Goal: Check status: Check status

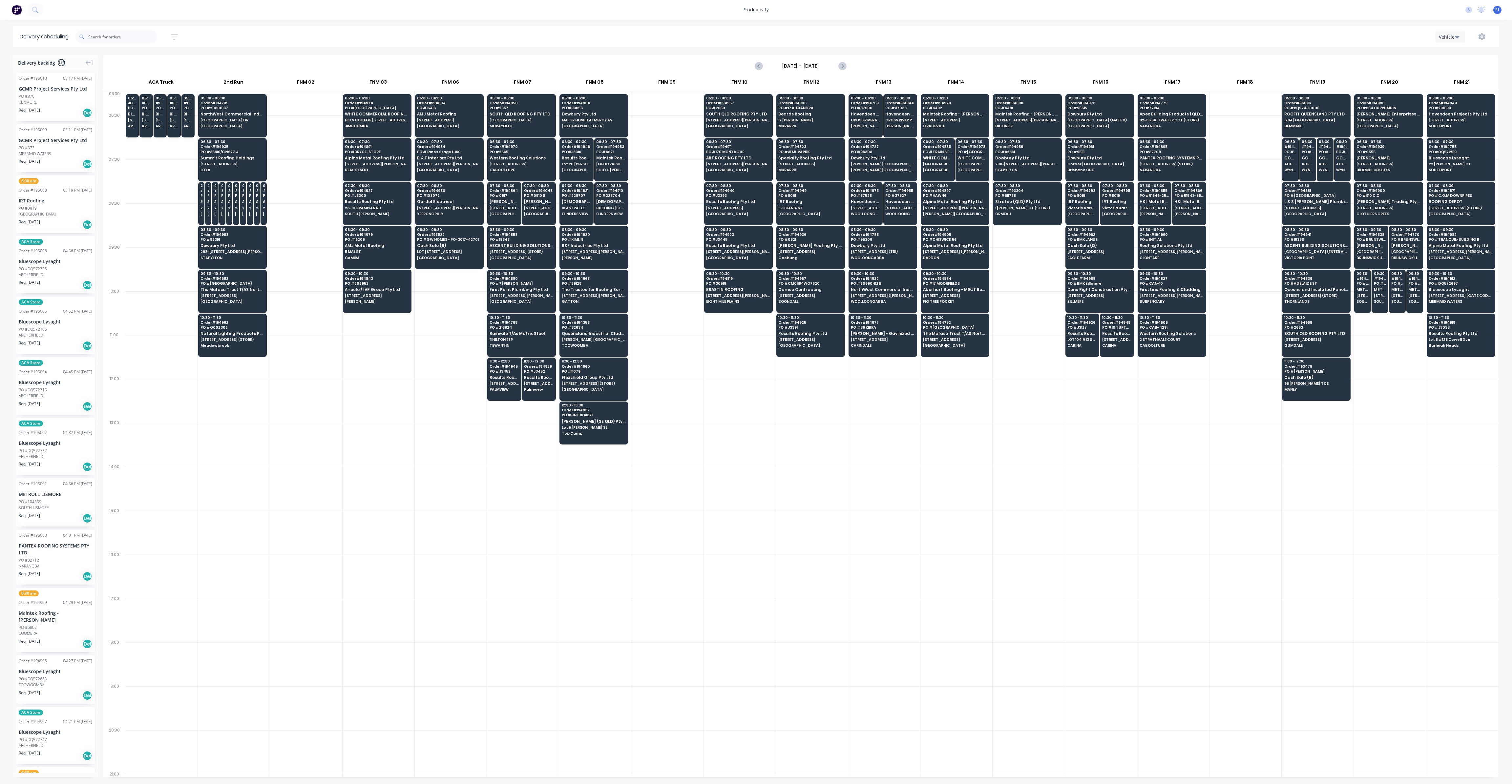
scroll to position [0, 1]
click at [176, 36] on icon "button" at bounding box center [174, 36] width 5 height 1
click at [174, 58] on input at bounding box center [144, 62] width 61 height 10
click at [188, 134] on div "10" at bounding box center [190, 134] width 10 height 10
type input "[DATE]"
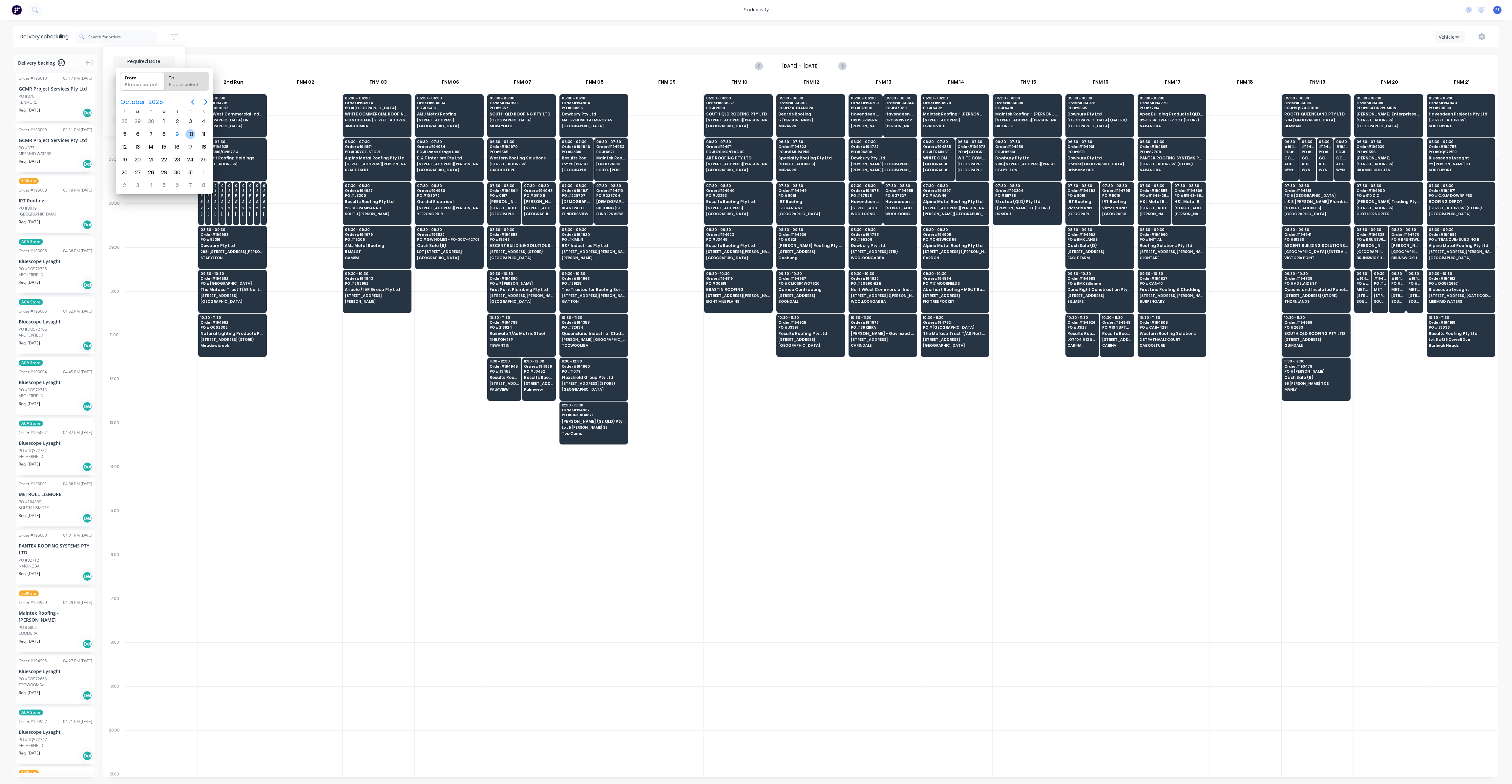
radio input "false"
radio input "true"
click at [188, 134] on div "10" at bounding box center [190, 134] width 10 height 10
type input "[DATE] - [DATE]"
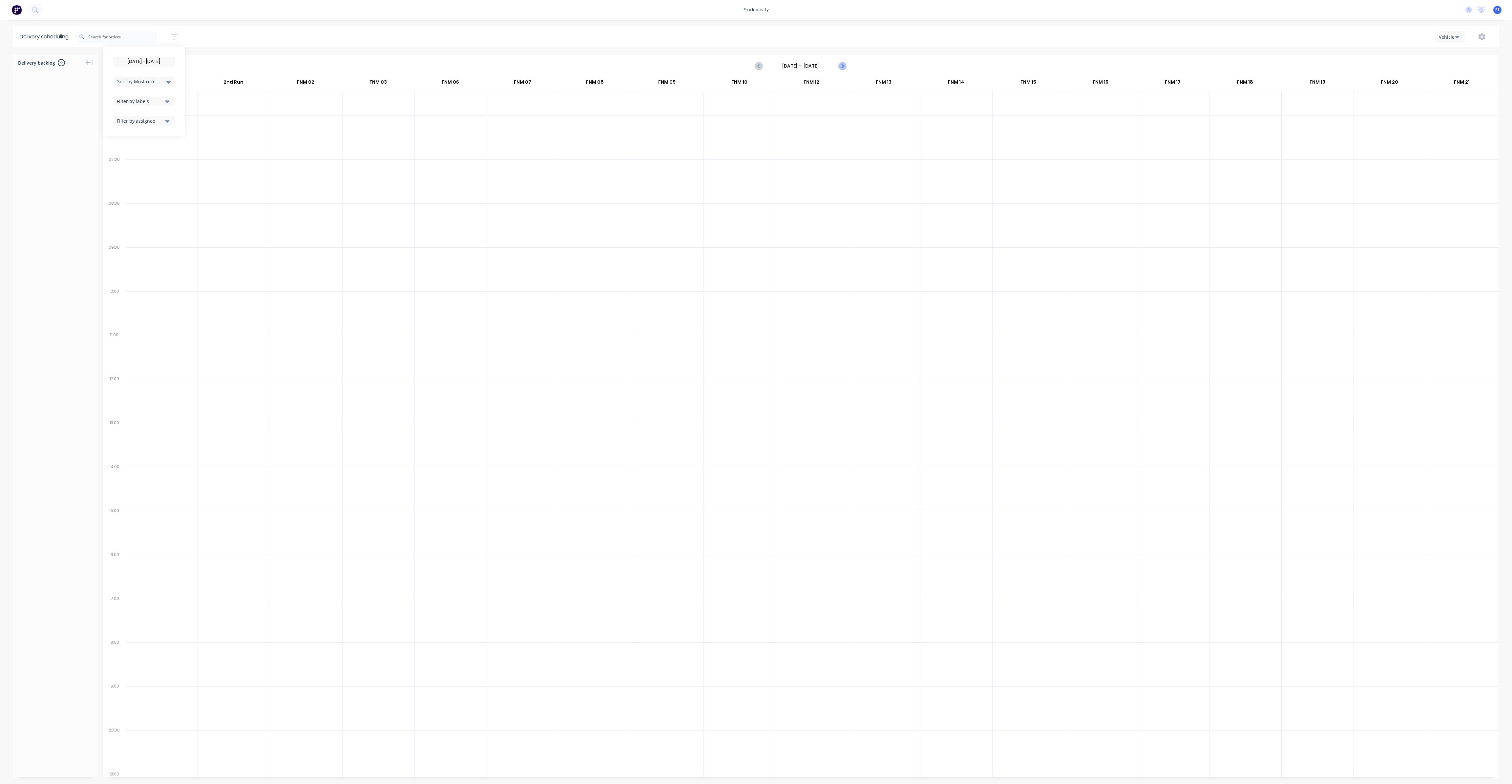
click at [841, 63] on icon "Next page" at bounding box center [842, 66] width 3 height 5
type input "[DATE] - [DATE]"
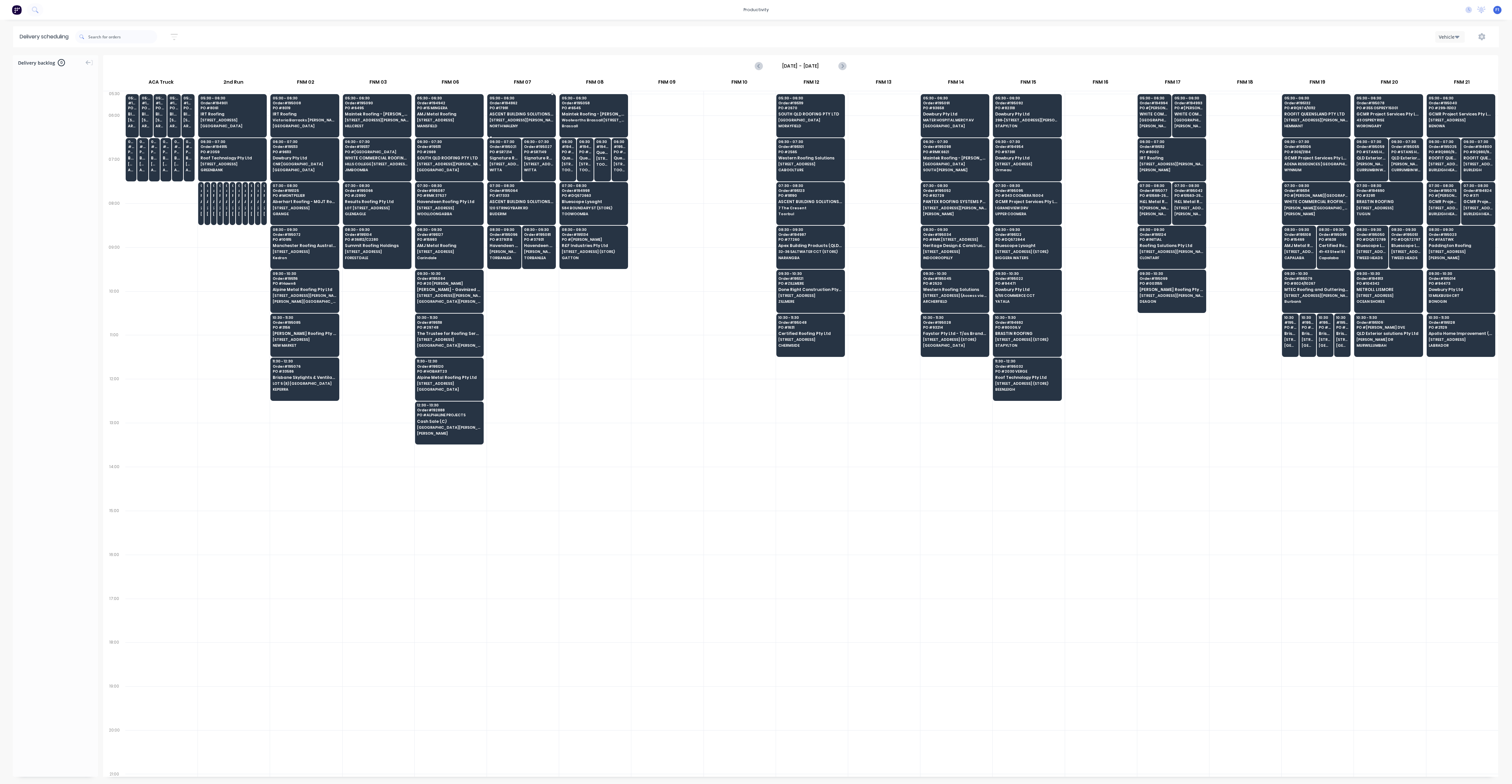
click at [535, 123] on div "05:30 - 06:30 Order # 194862 PO # 17991 ASCENT BUILDING SOLUTIONS PTY LTD [STRE…" at bounding box center [522, 112] width 68 height 37
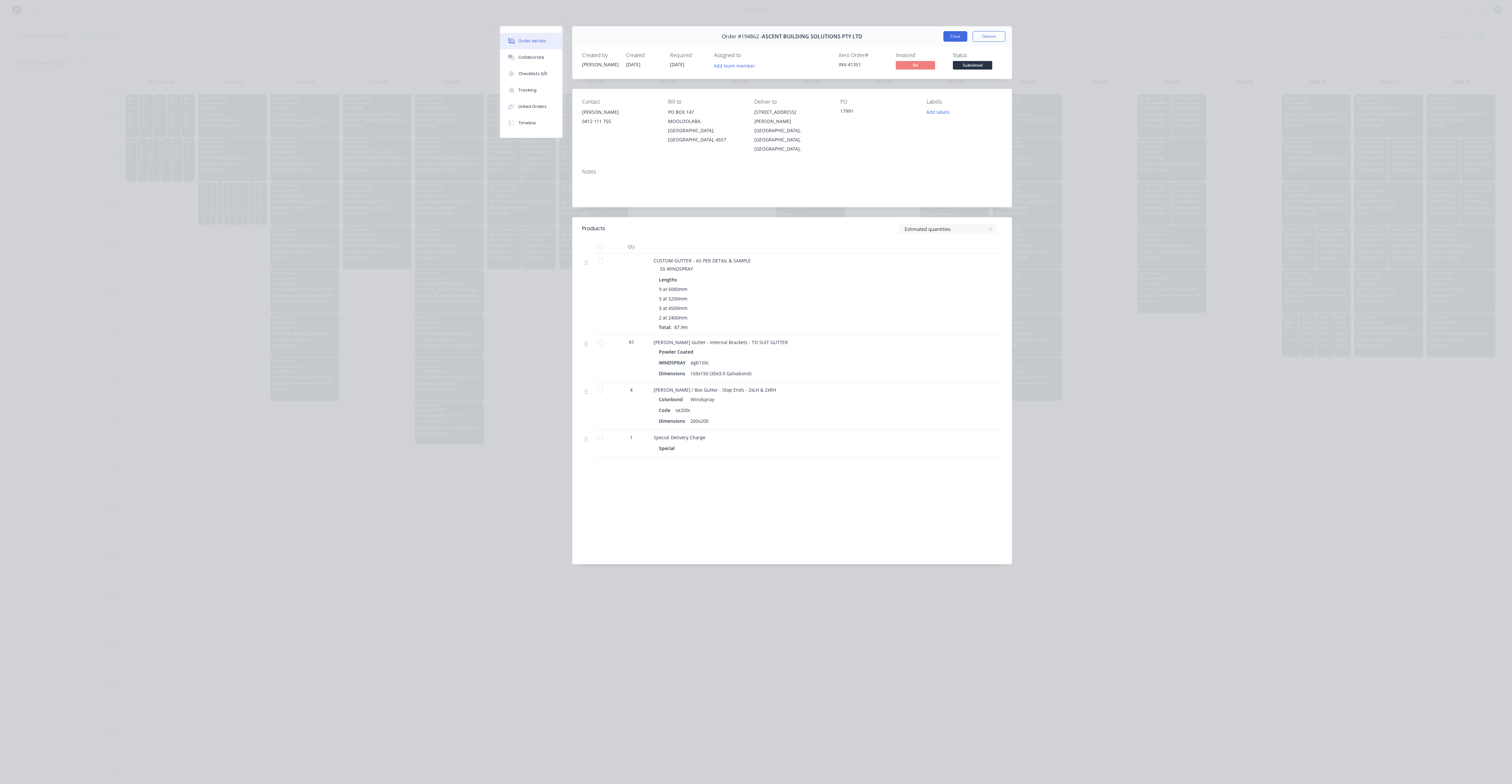
click at [959, 40] on button "Close" at bounding box center [955, 36] width 24 height 11
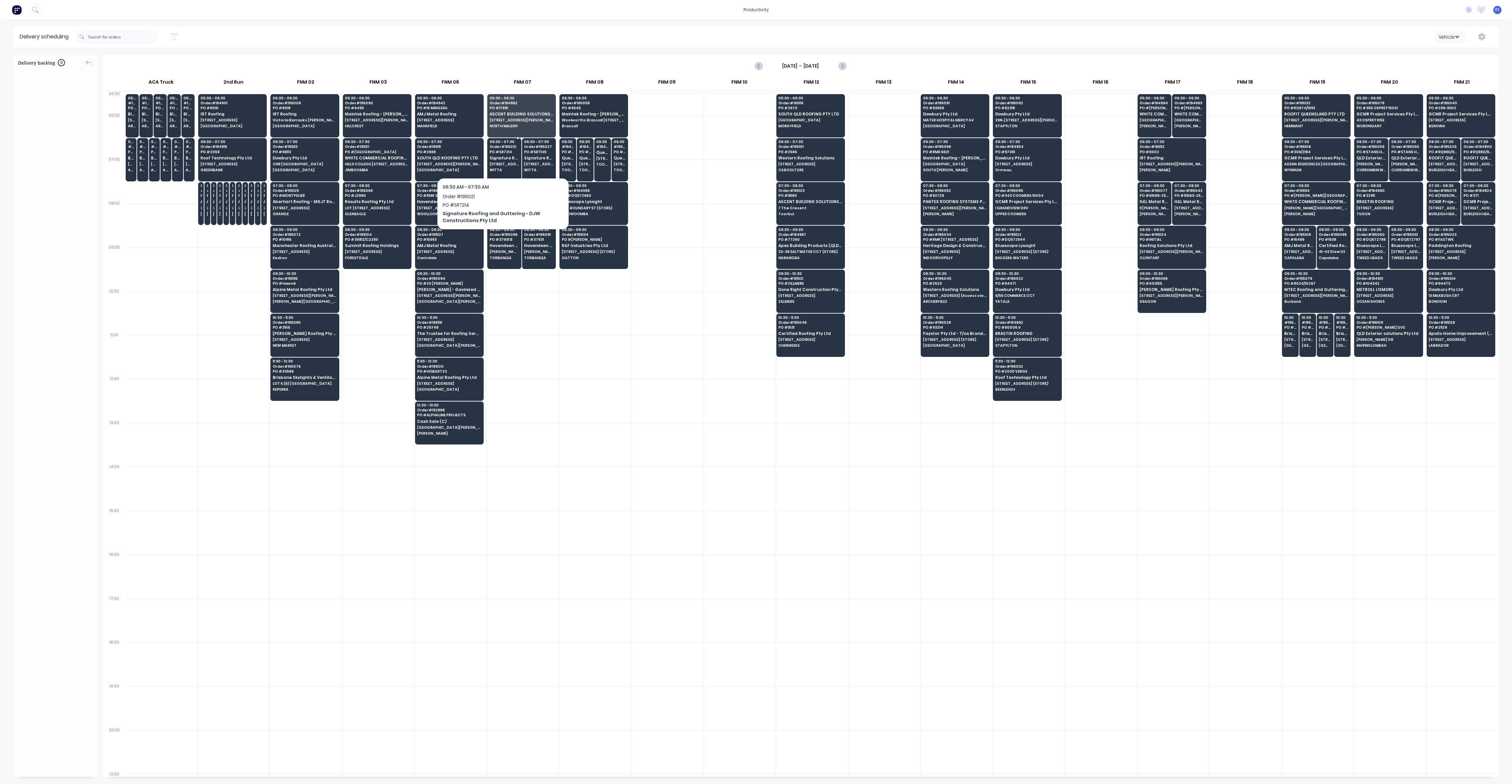
click at [503, 158] on span "Signature Roofing and Guttering - DJW Constructions Pty Ltd" at bounding box center [504, 158] width 29 height 4
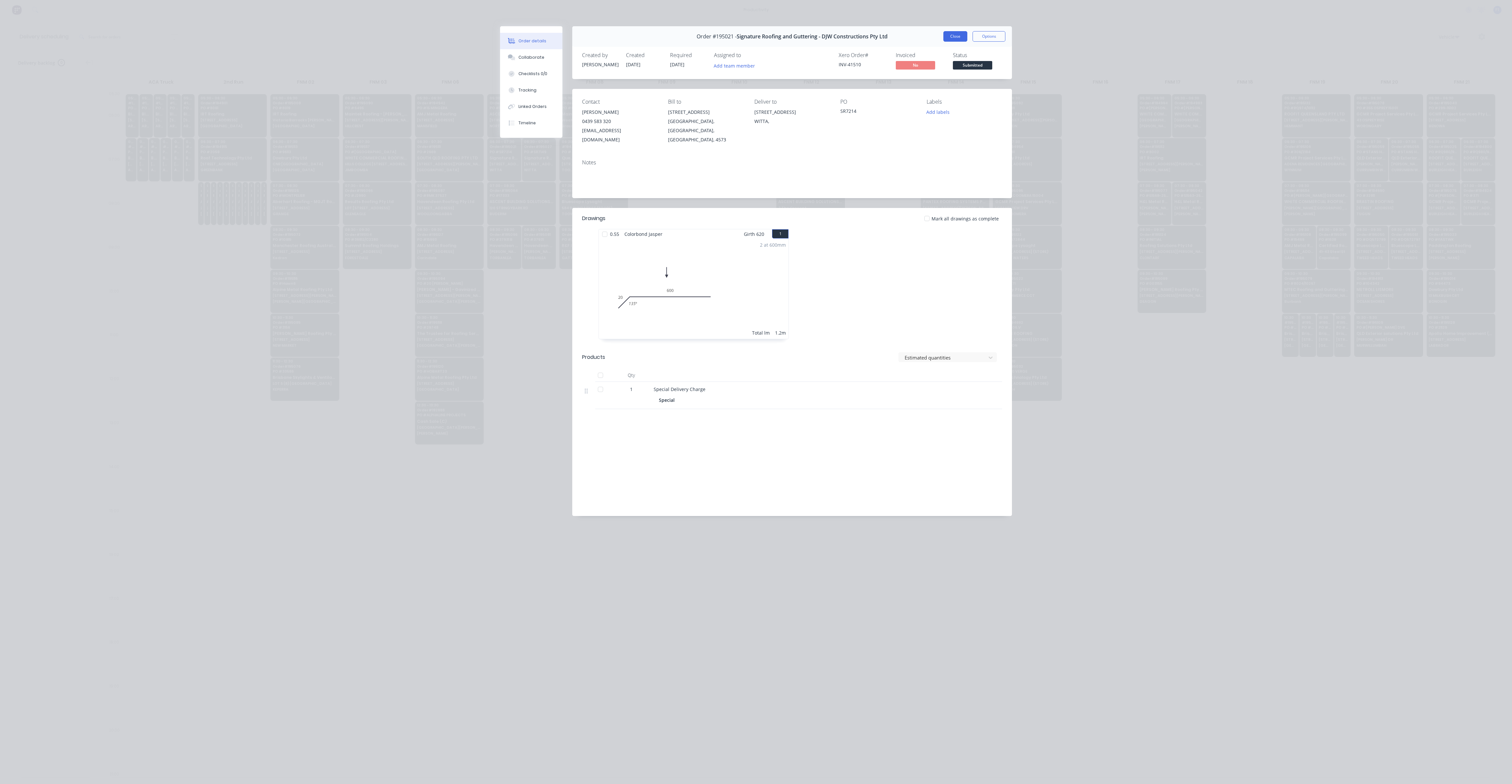
click at [959, 39] on button "Close" at bounding box center [955, 36] width 24 height 11
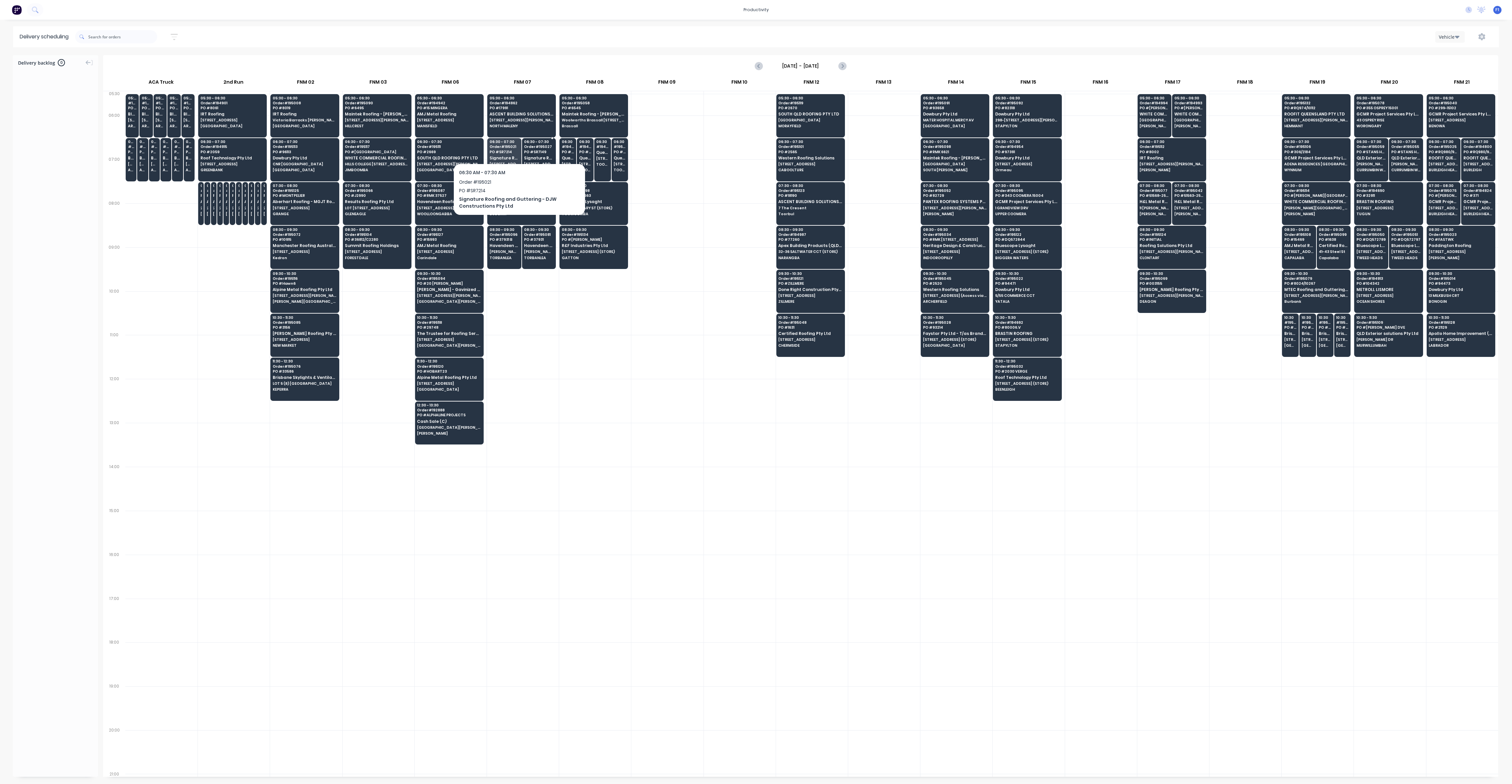
click at [535, 154] on div "06:30 - 07:30 Order # 195027 PO # SR7149 Signature Roofing and Guttering - DJW …" at bounding box center [539, 156] width 33 height 37
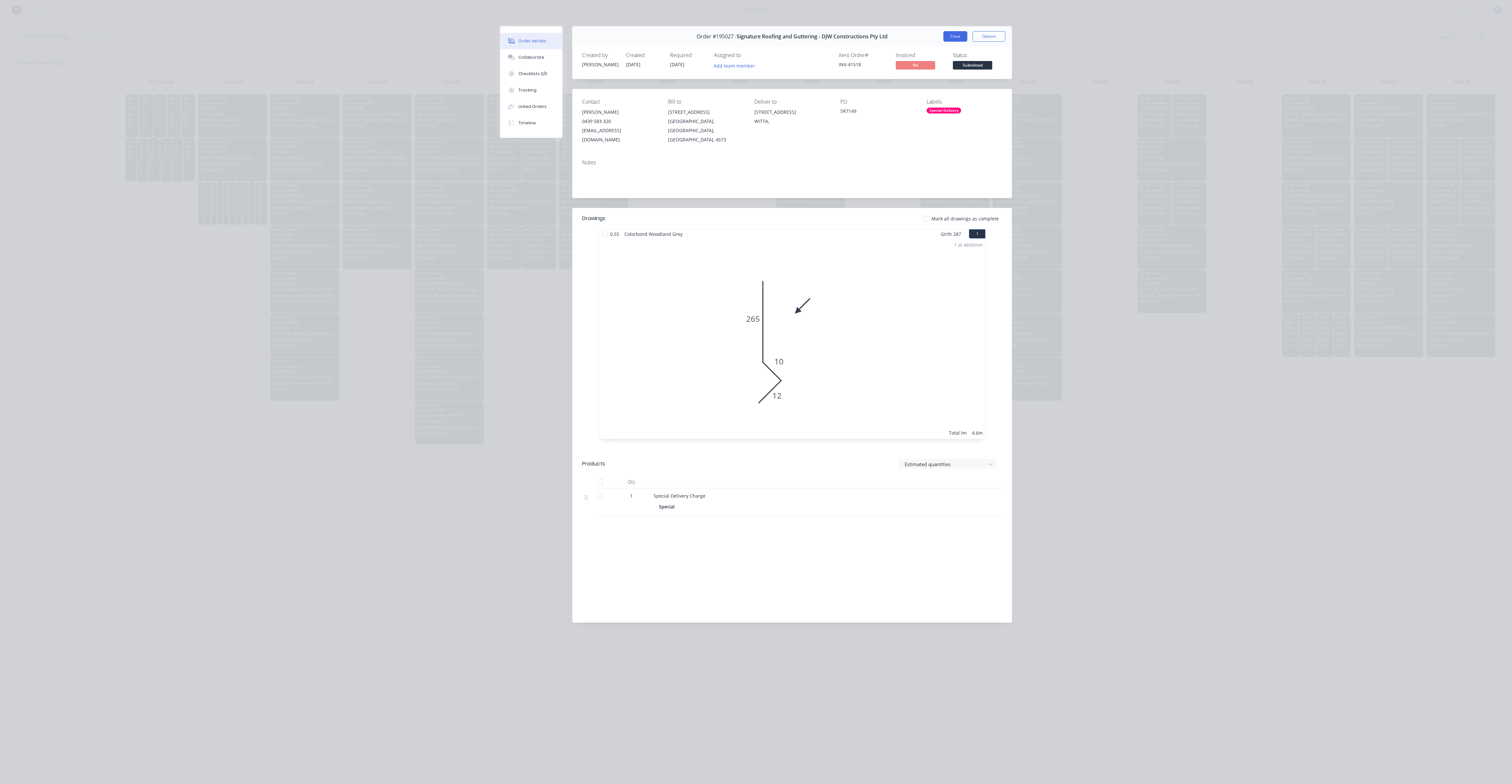
click at [957, 40] on button "Close" at bounding box center [955, 36] width 24 height 11
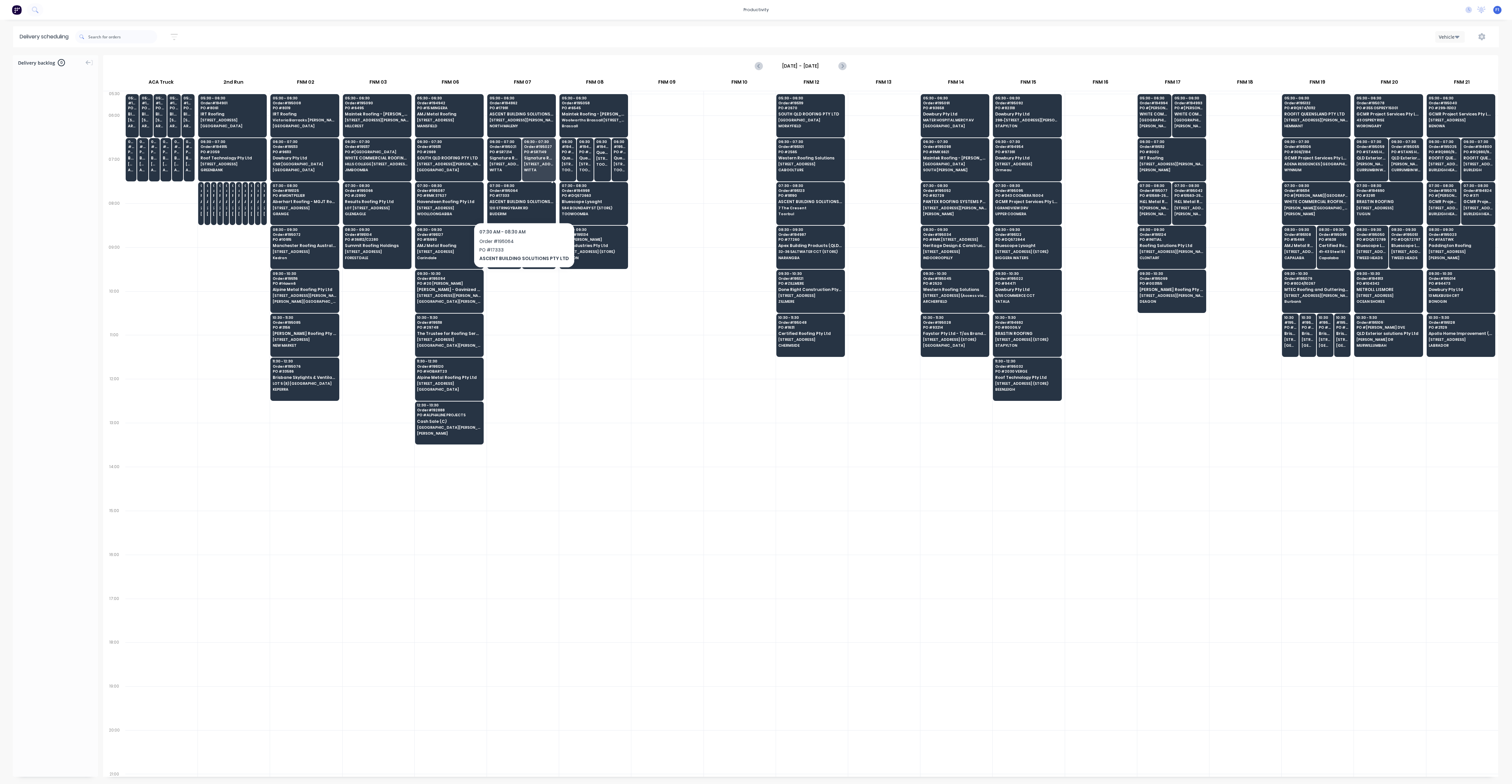
click at [521, 204] on div "07:30 - 08:30 Order # 195064 PO # 17333 ASCENT BUILDING SOLUTIONS PTY LTD [GEOG…" at bounding box center [522, 200] width 68 height 37
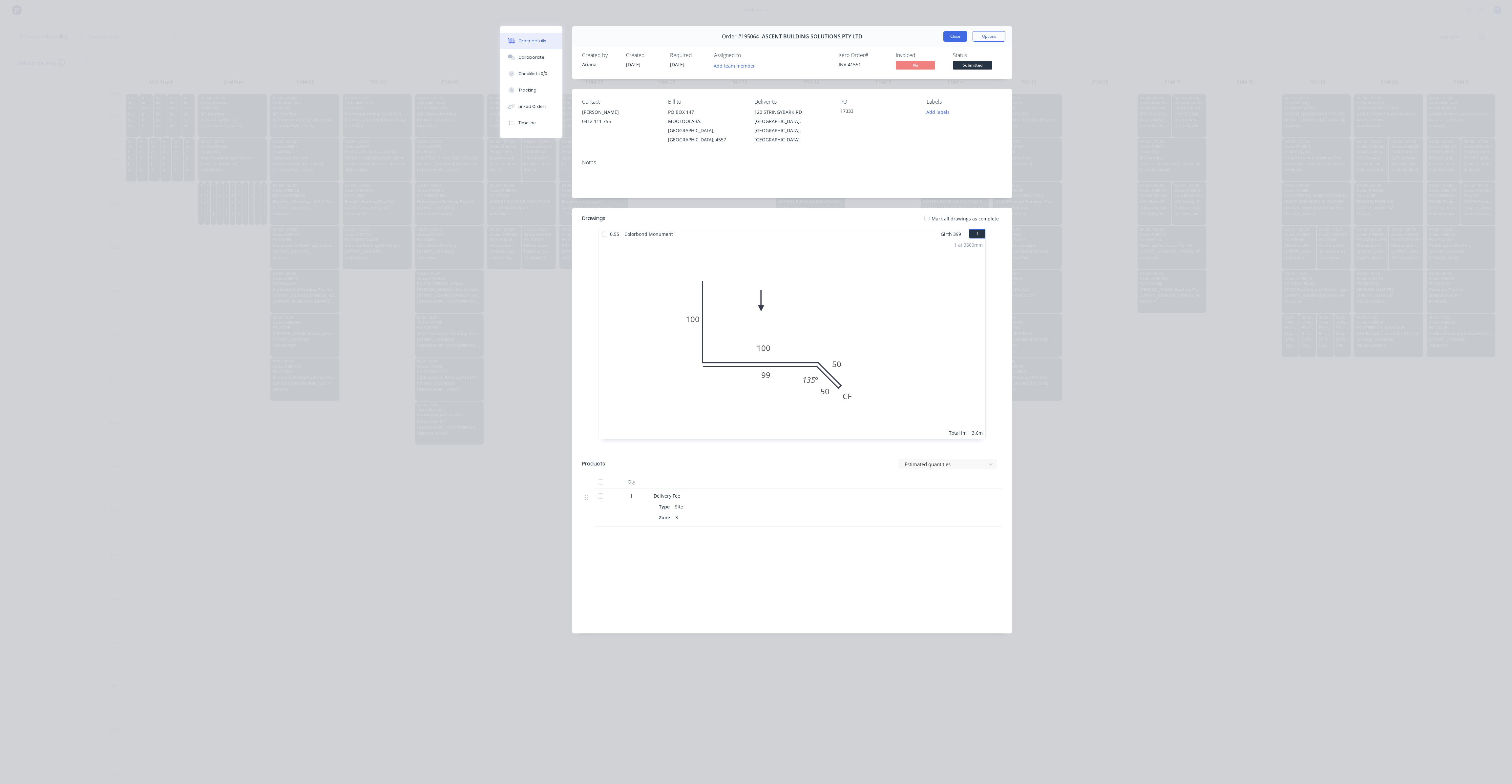
click at [963, 37] on button "Close" at bounding box center [955, 36] width 24 height 11
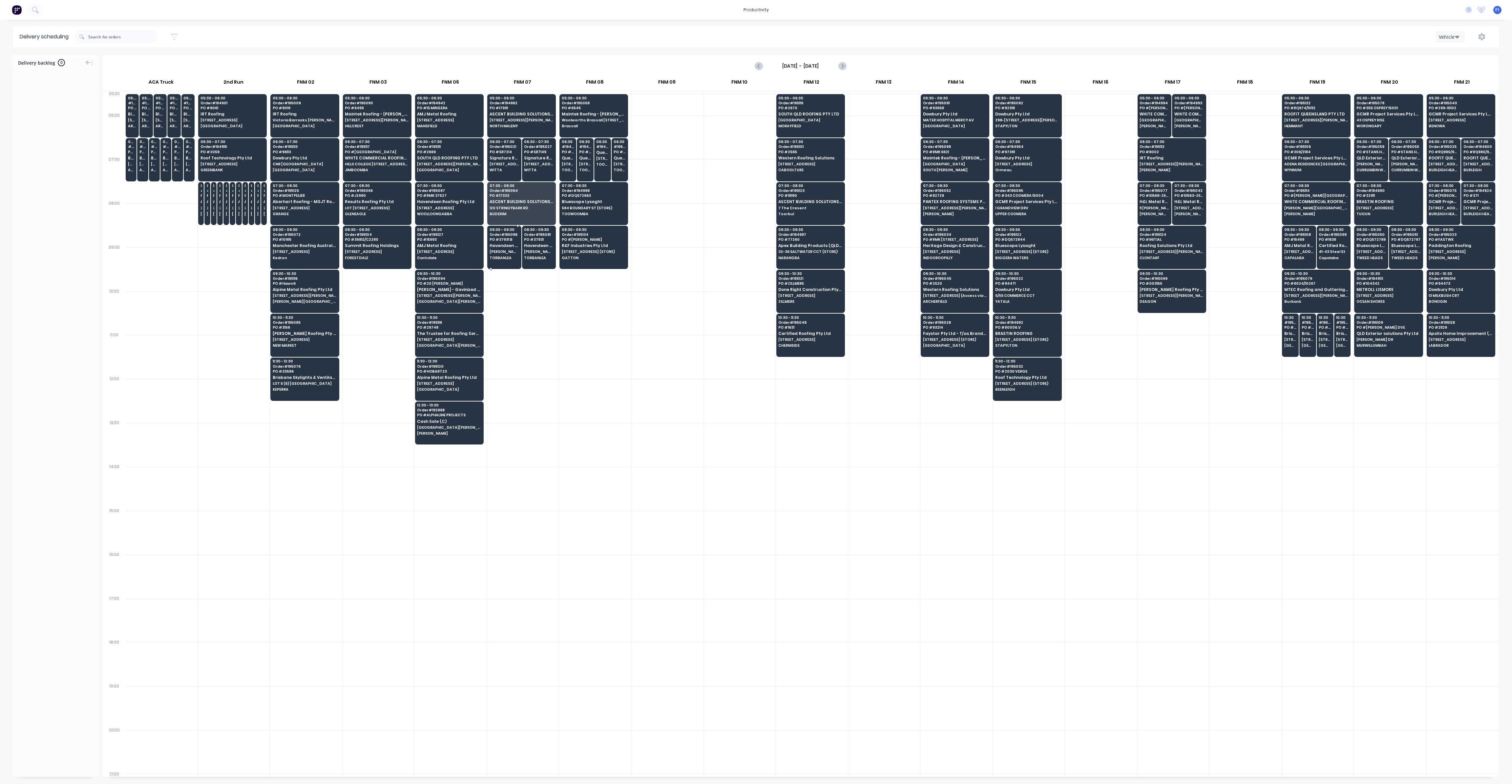
click at [514, 244] on span "Havendeen Roofing Pty Ltd" at bounding box center [504, 245] width 29 height 4
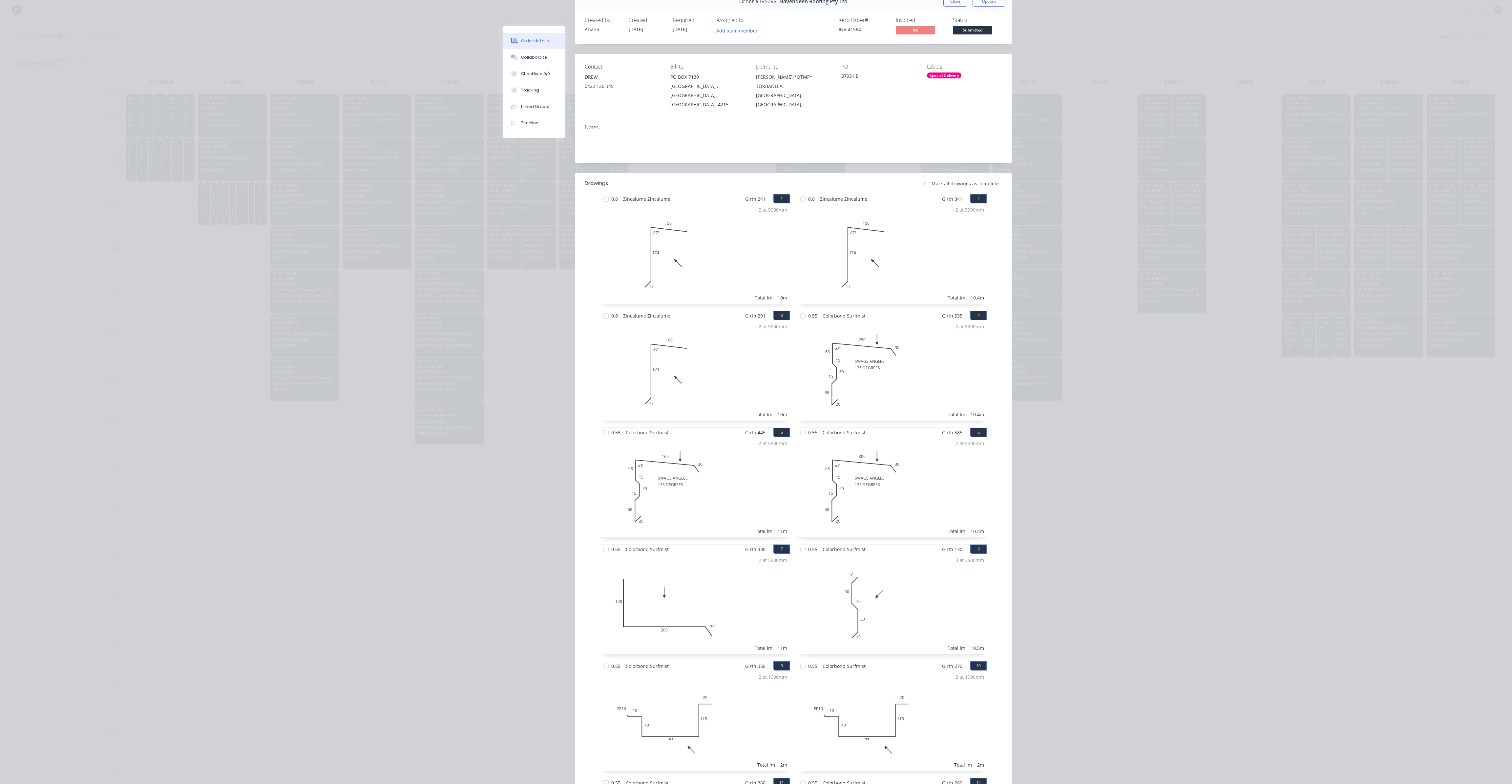
scroll to position [0, 0]
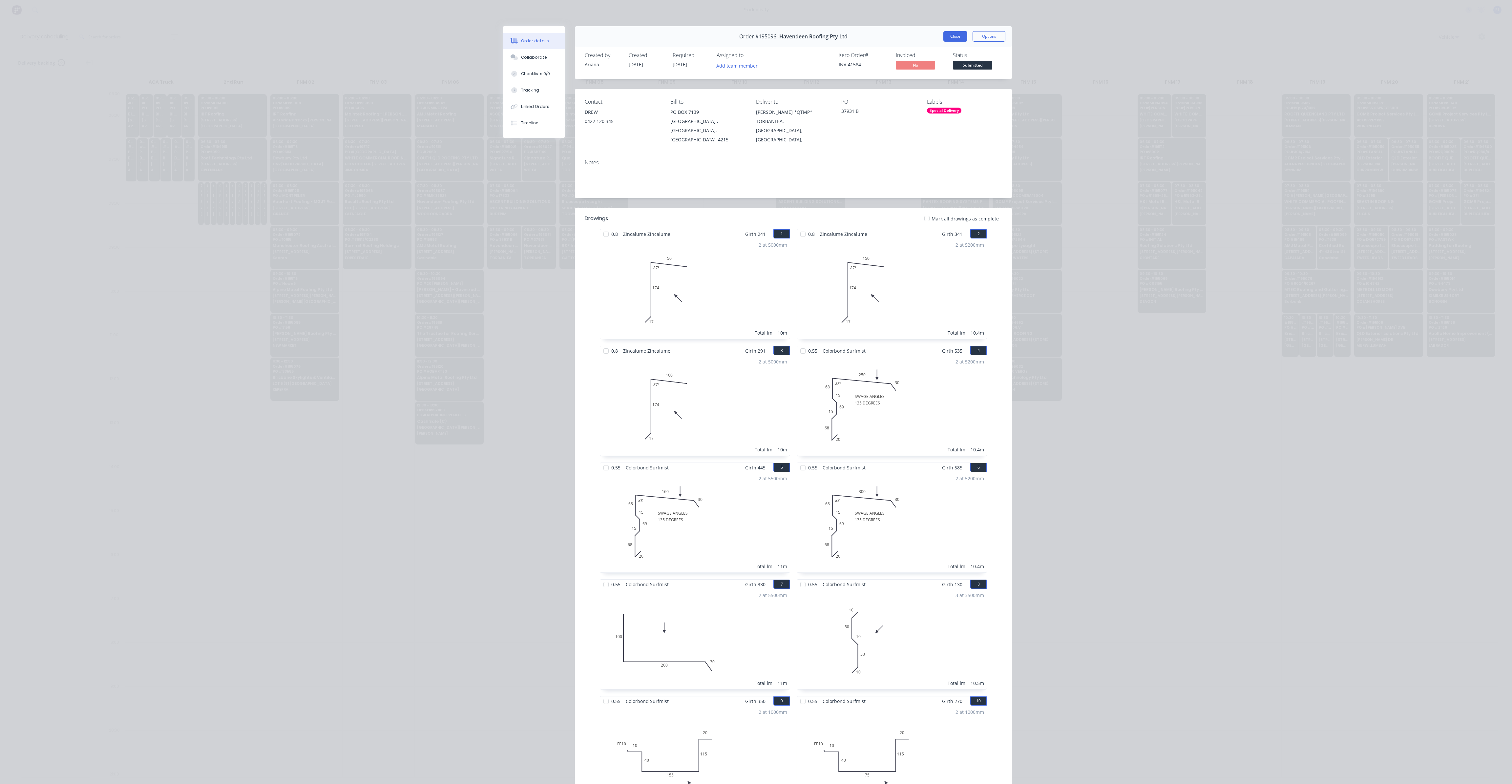
click at [956, 37] on button "Close" at bounding box center [955, 36] width 24 height 11
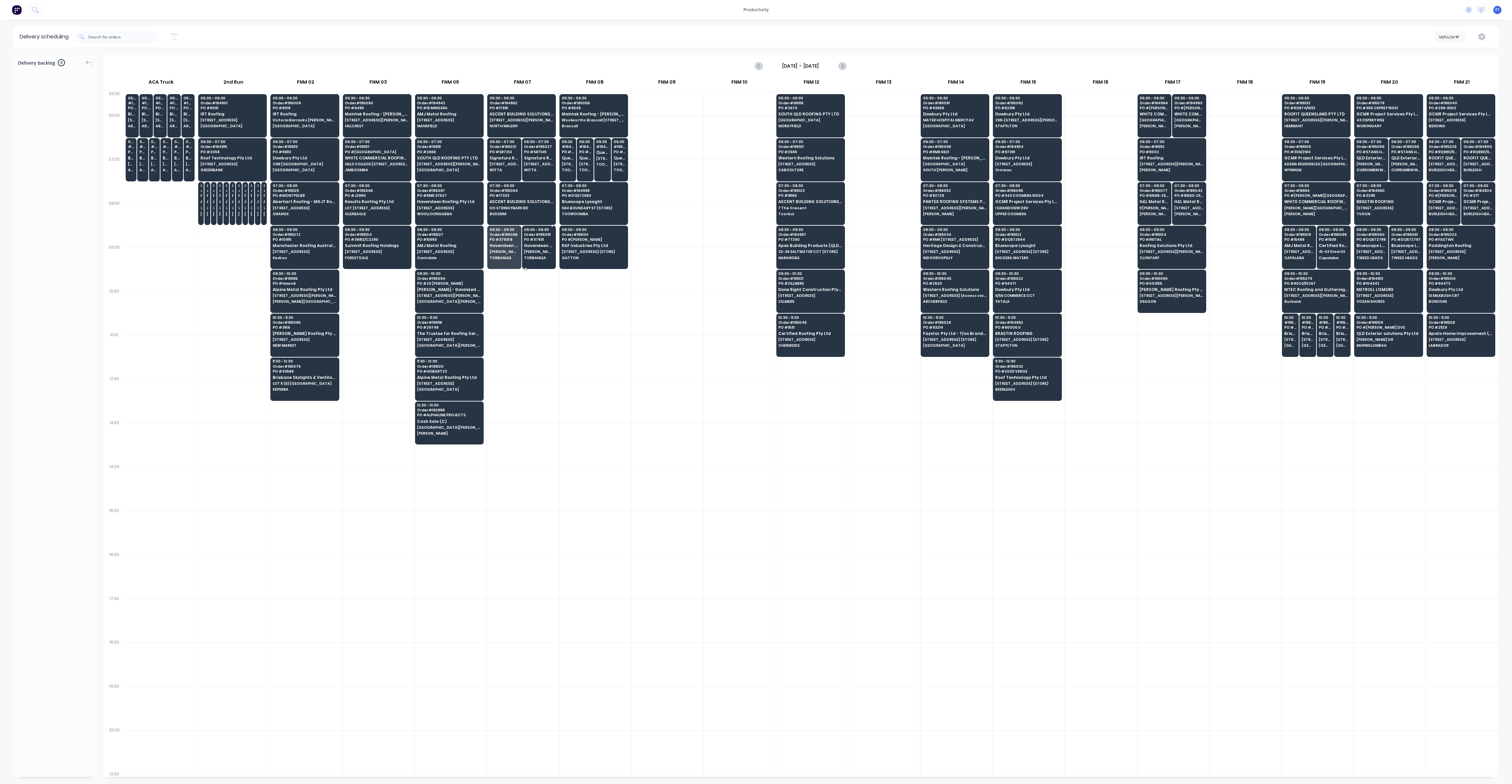
click at [540, 245] on span "Havendeen Roofing Pty Ltd" at bounding box center [539, 245] width 29 height 4
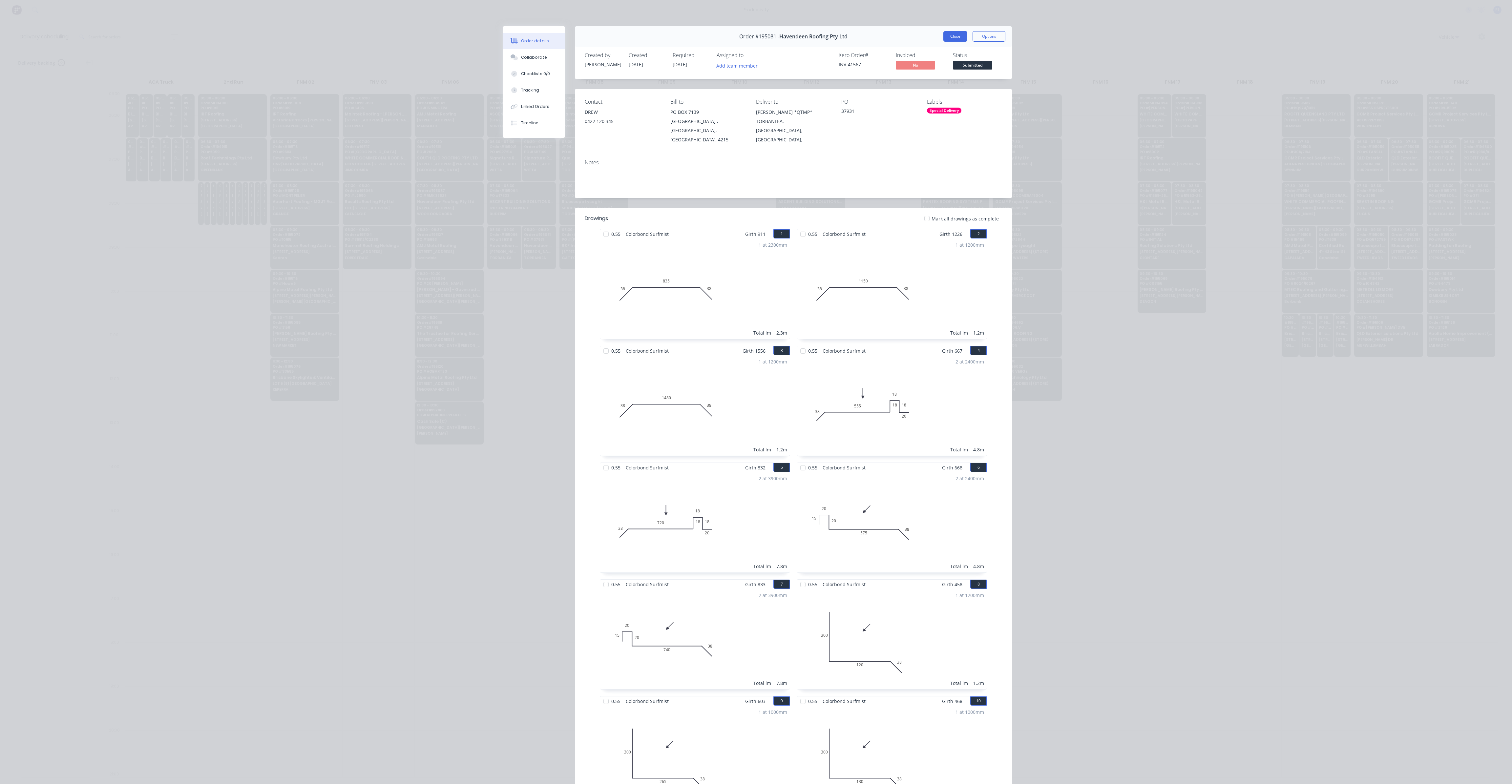
click at [952, 36] on button "Close" at bounding box center [955, 36] width 24 height 11
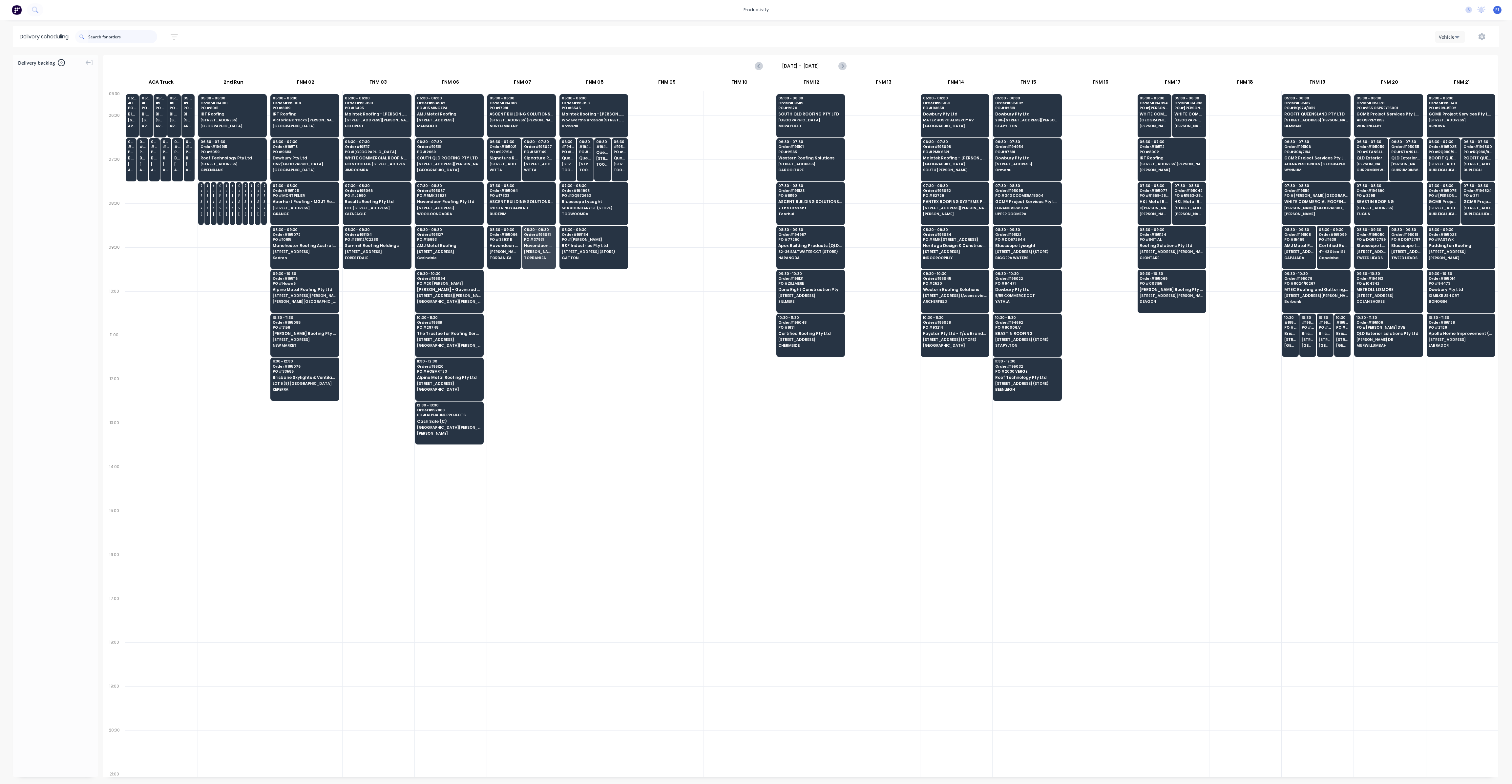
click at [119, 38] on input "text" at bounding box center [122, 36] width 69 height 13
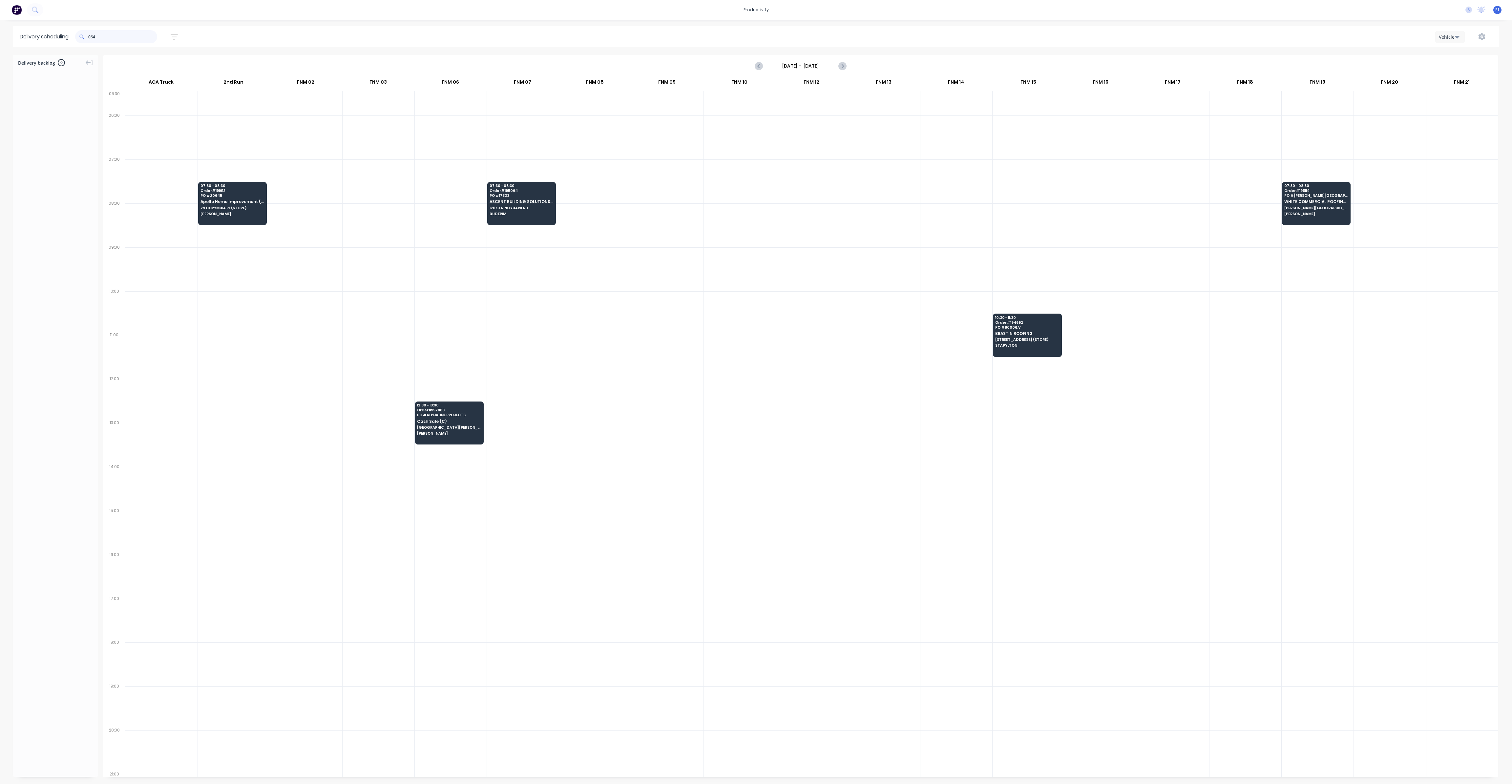
click at [91, 39] on input "064" at bounding box center [122, 36] width 69 height 13
type input "4"
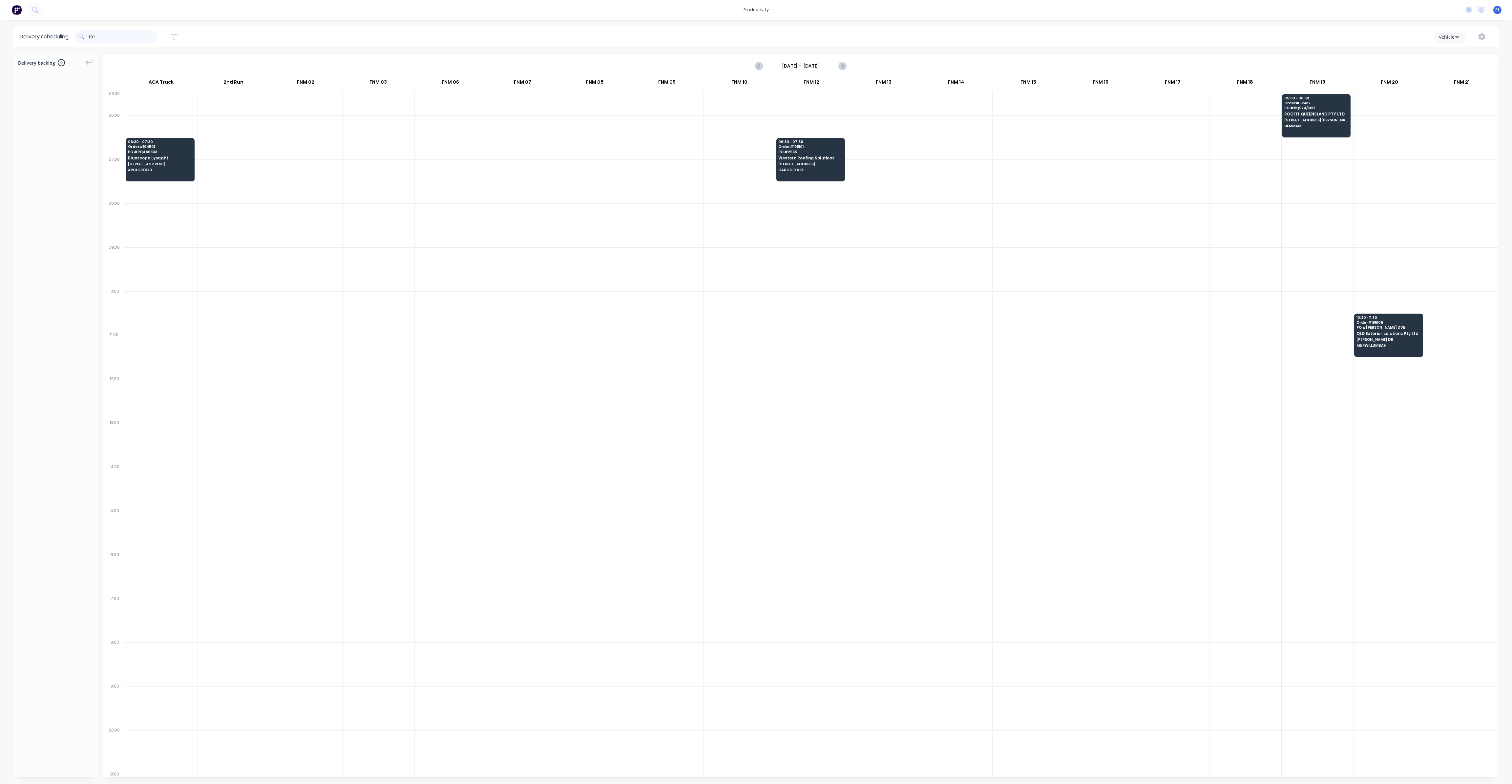
click at [92, 36] on input "101" at bounding box center [122, 36] width 69 height 13
click at [90, 36] on input "101" at bounding box center [122, 36] width 69 height 13
type input "1"
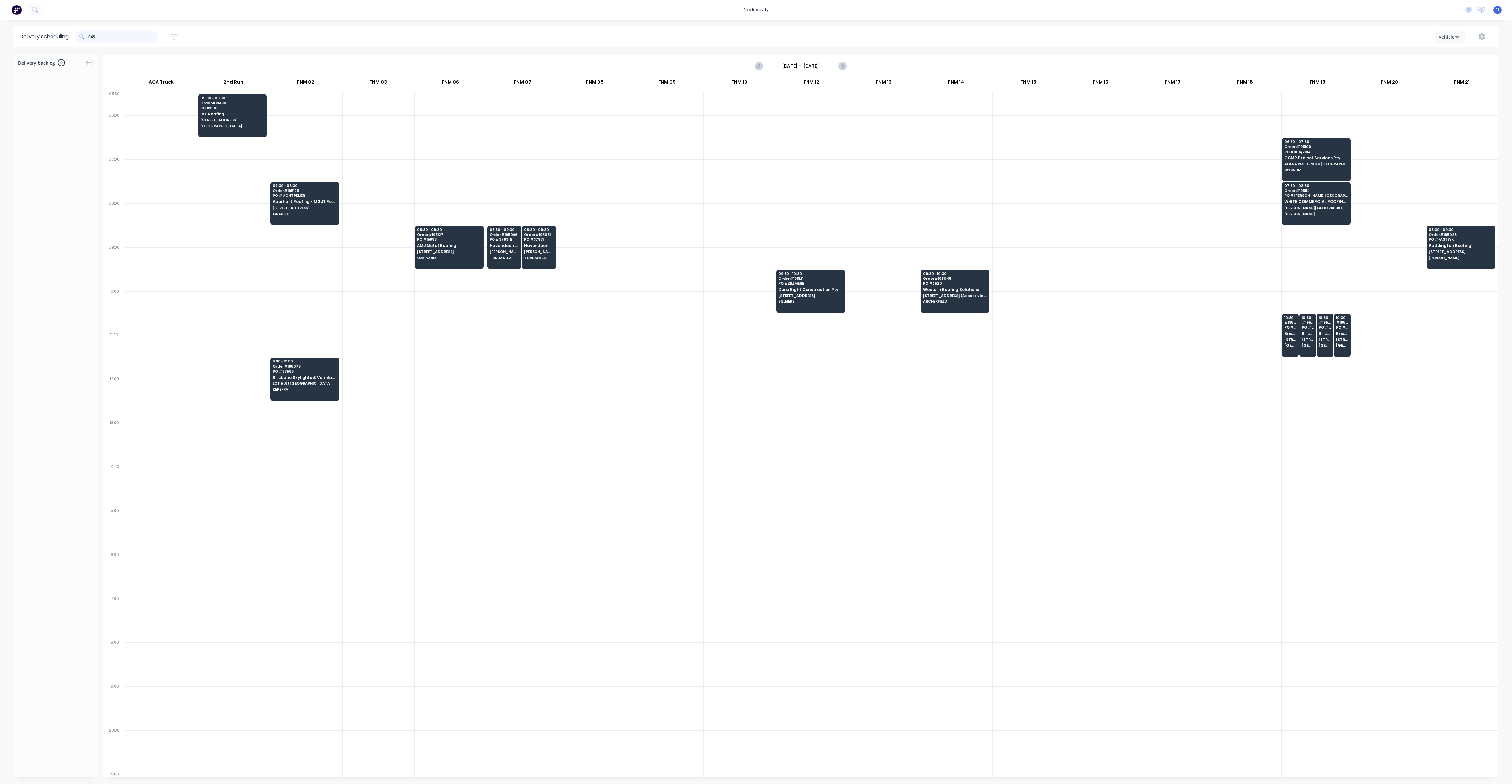
click at [90, 36] on input "045" at bounding box center [122, 36] width 69 height 13
type input "5"
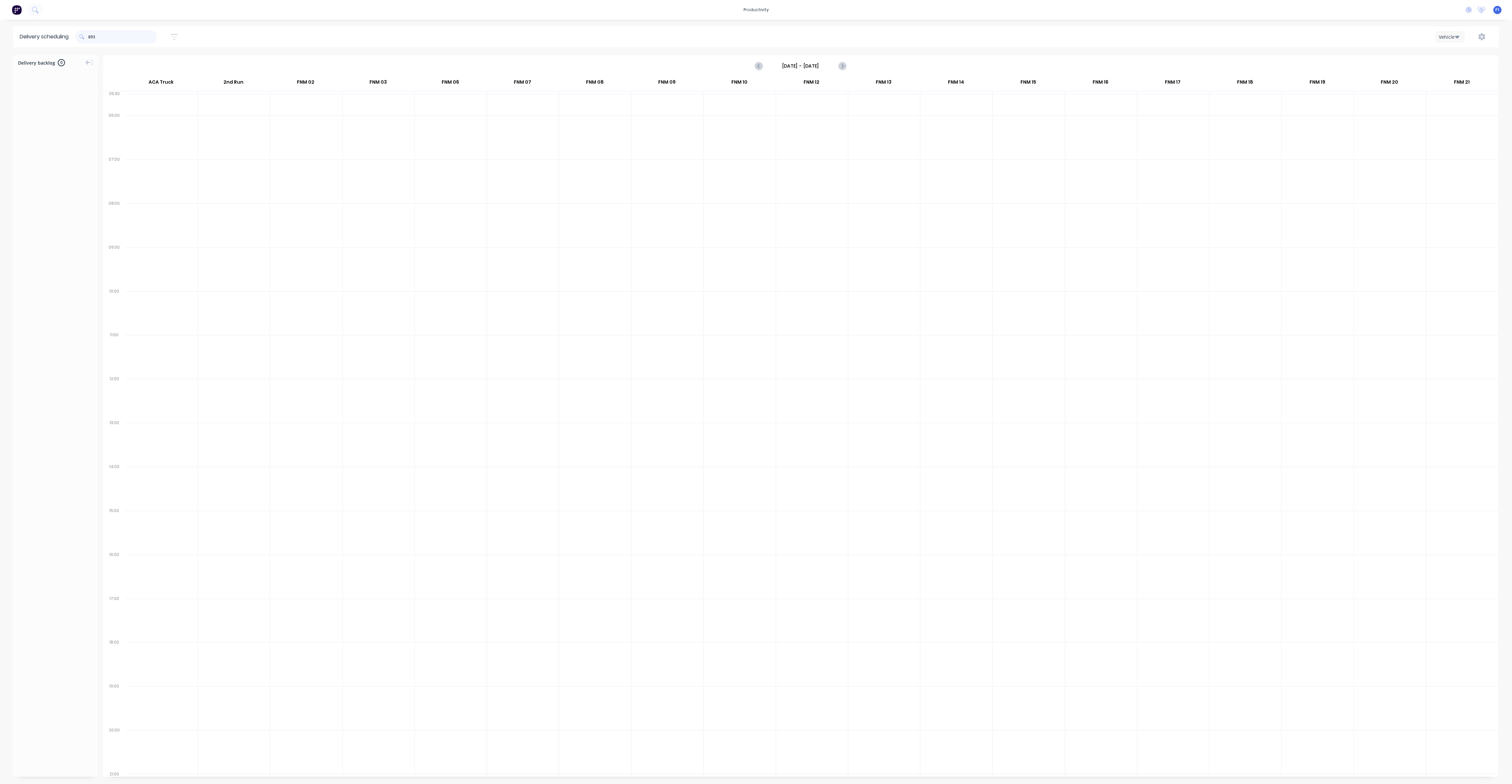
click at [90, 36] on input "893" at bounding box center [122, 36] width 69 height 13
type input "3"
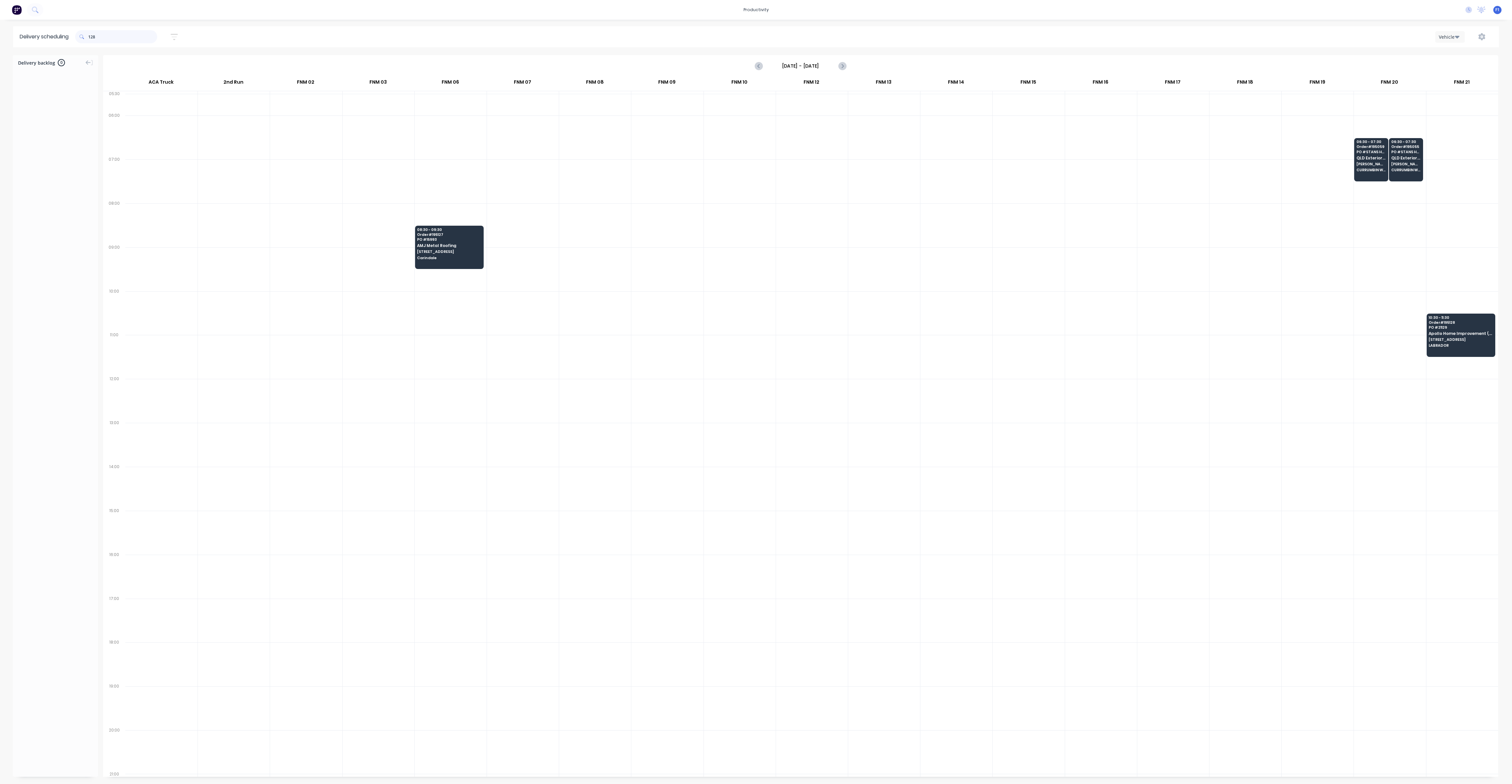
click at [91, 37] on input "128" at bounding box center [122, 36] width 69 height 13
type input "8"
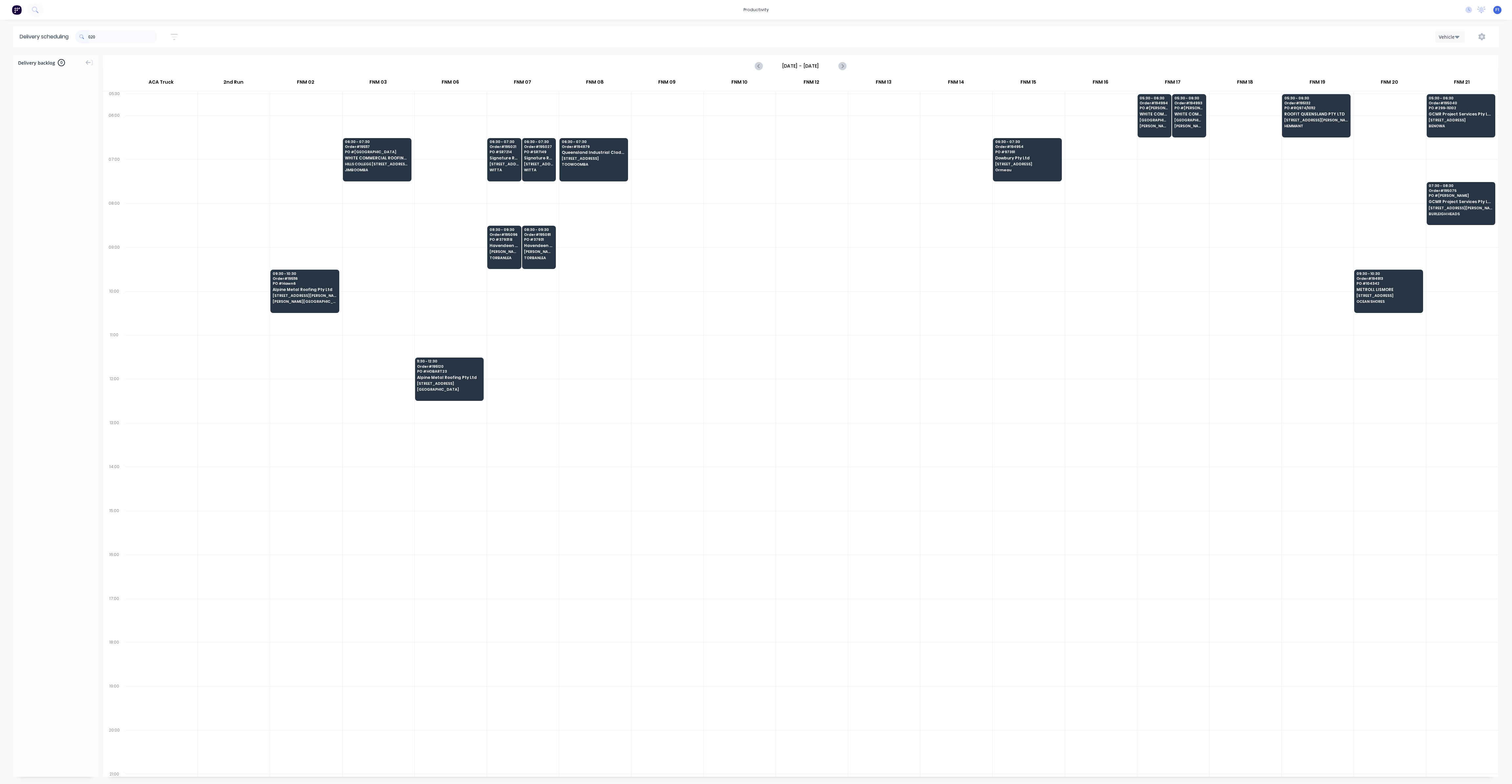
click at [88, 38] on span at bounding box center [82, 36] width 13 height 13
click at [91, 38] on input "020" at bounding box center [122, 36] width 69 height 13
type input "0"
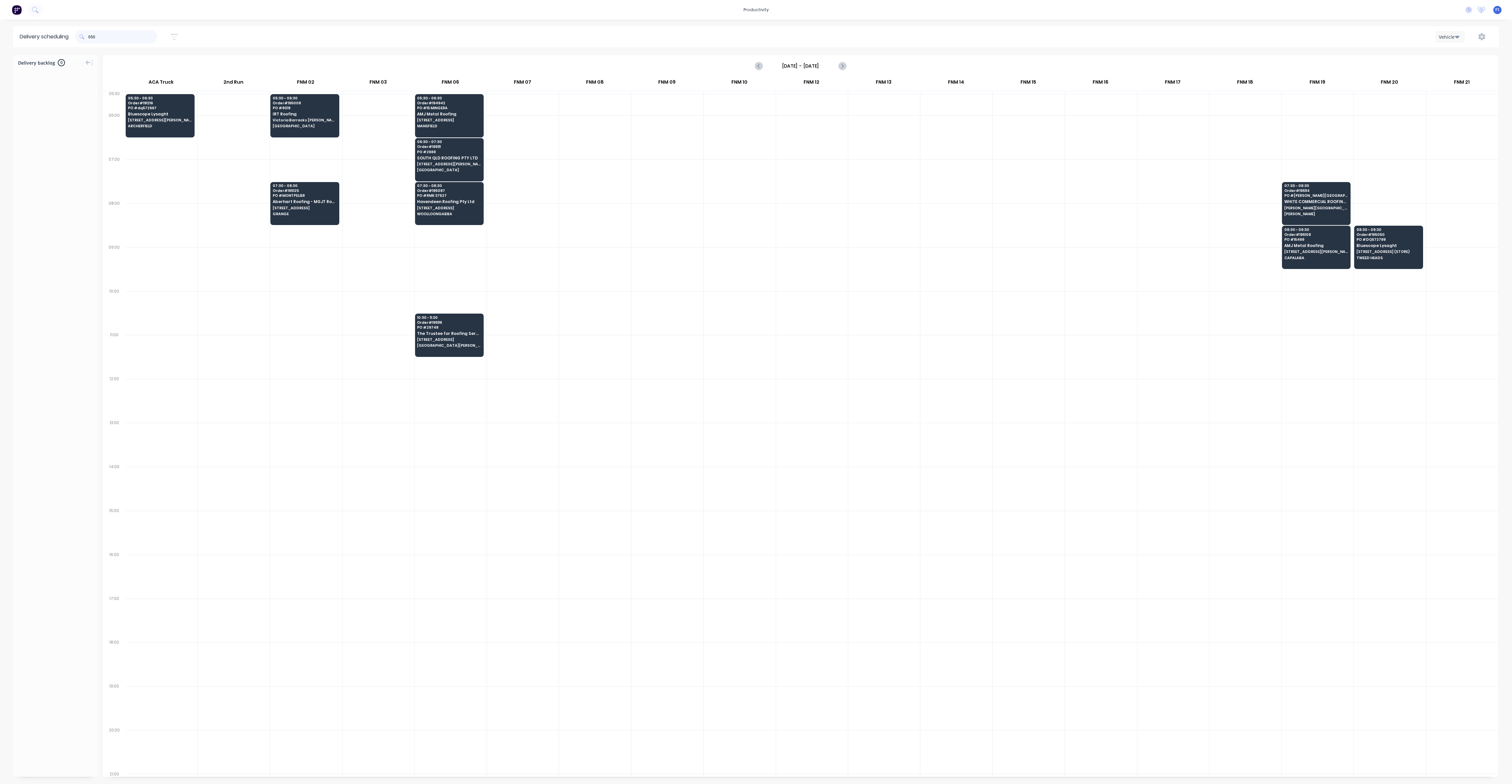
click at [92, 38] on input "050" at bounding box center [122, 36] width 69 height 13
click at [91, 37] on input "050" at bounding box center [122, 36] width 69 height 13
type input "0"
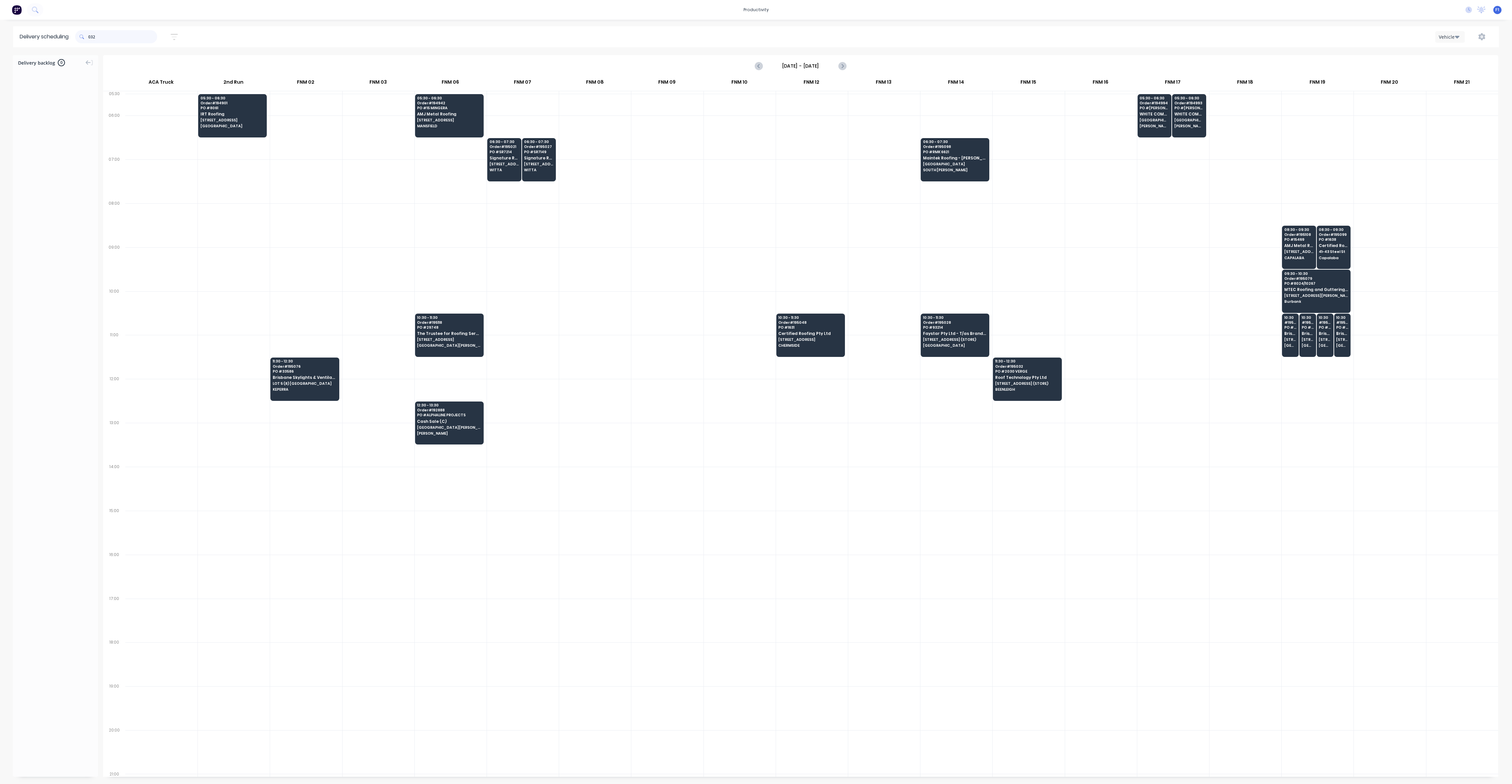
click at [90, 38] on input "032" at bounding box center [122, 36] width 69 height 13
type input "2"
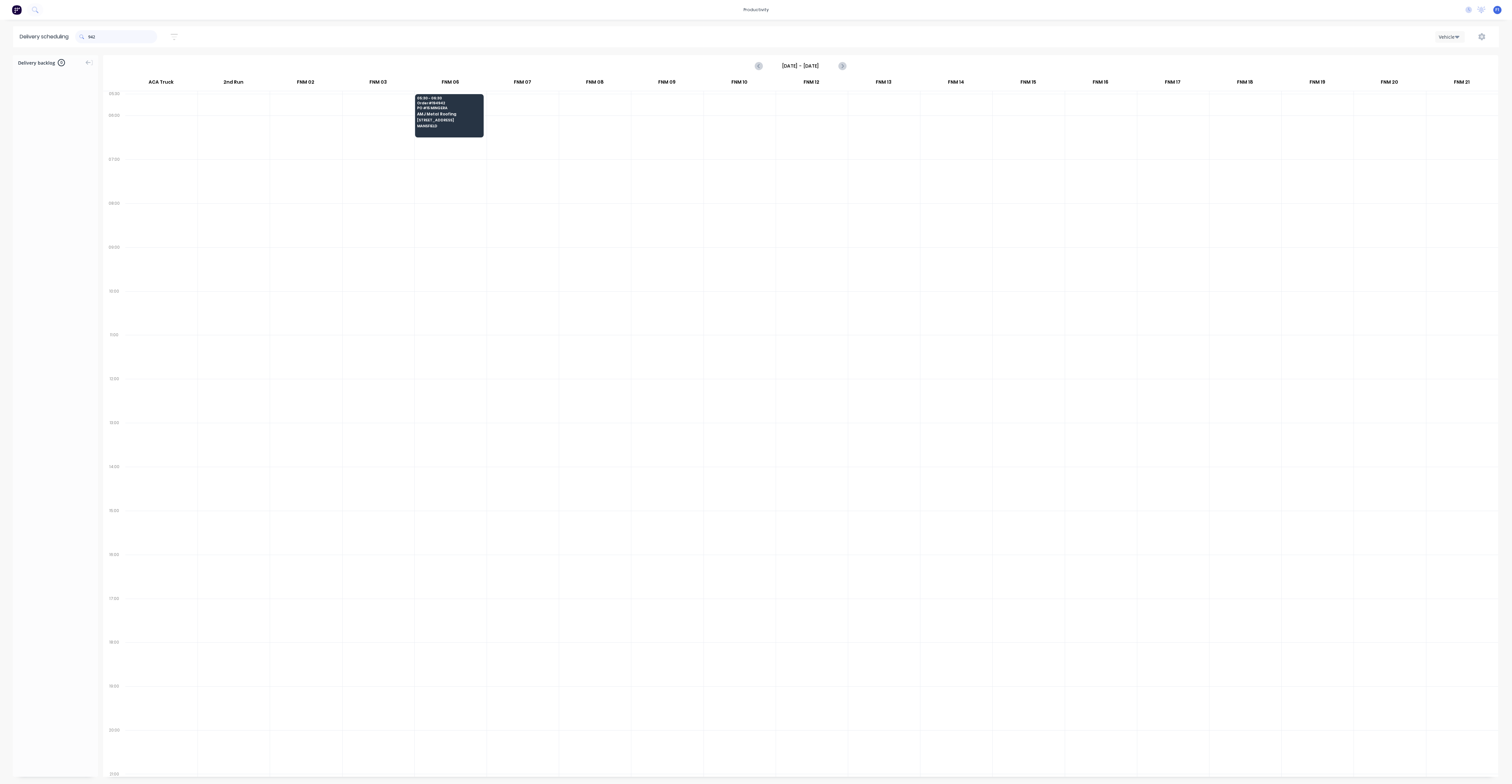
click at [90, 39] on input "942" at bounding box center [122, 36] width 69 height 13
type input "2"
click at [91, 38] on input "994" at bounding box center [122, 36] width 69 height 13
type input "4"
click at [88, 36] on span at bounding box center [82, 36] width 13 height 13
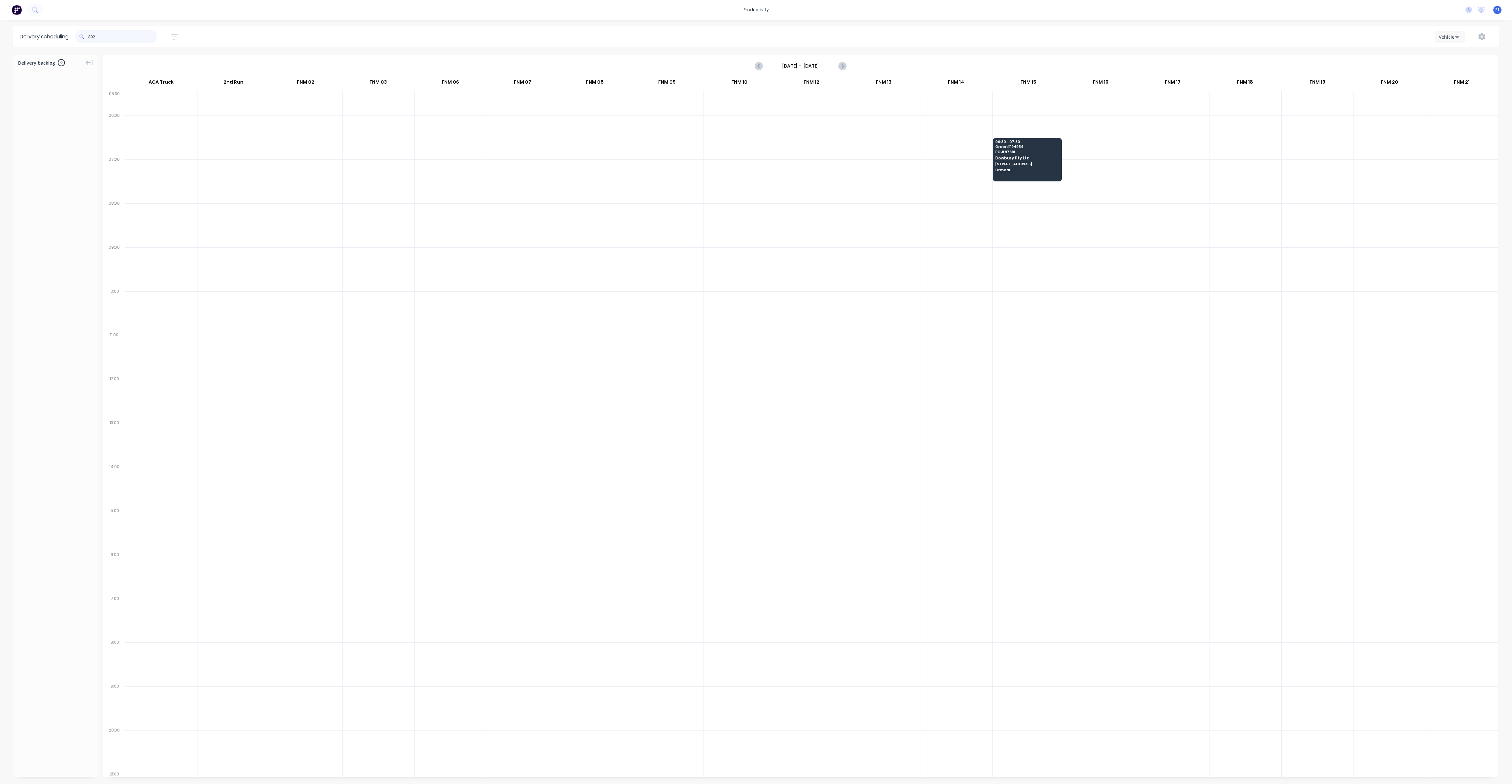
click at [90, 37] on input "892" at bounding box center [122, 36] width 69 height 13
type input "2"
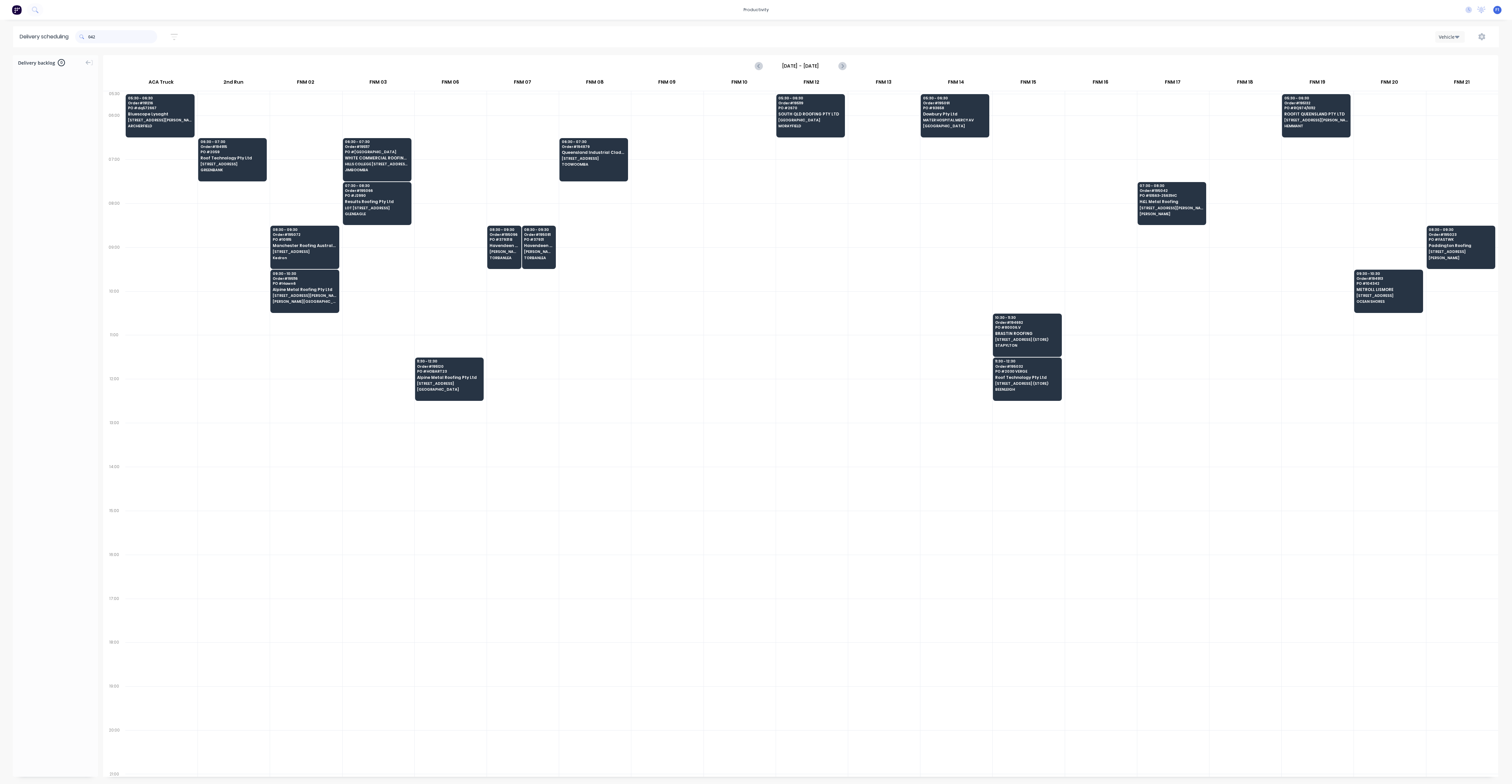
click at [91, 34] on input "042" at bounding box center [122, 36] width 69 height 13
type input "2"
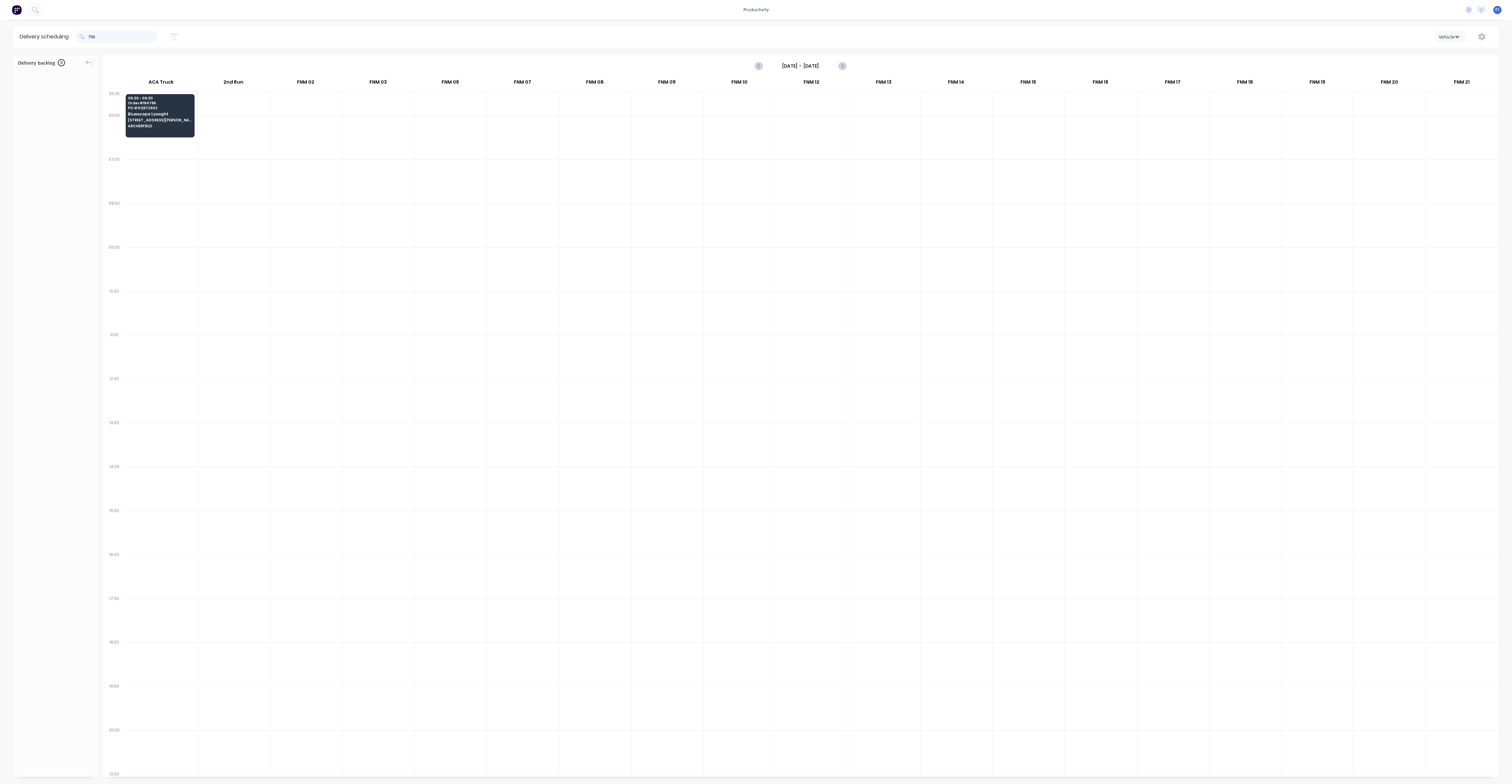
click at [92, 38] on input "796" at bounding box center [122, 36] width 69 height 13
click at [91, 38] on input "796" at bounding box center [122, 36] width 69 height 13
type input "6"
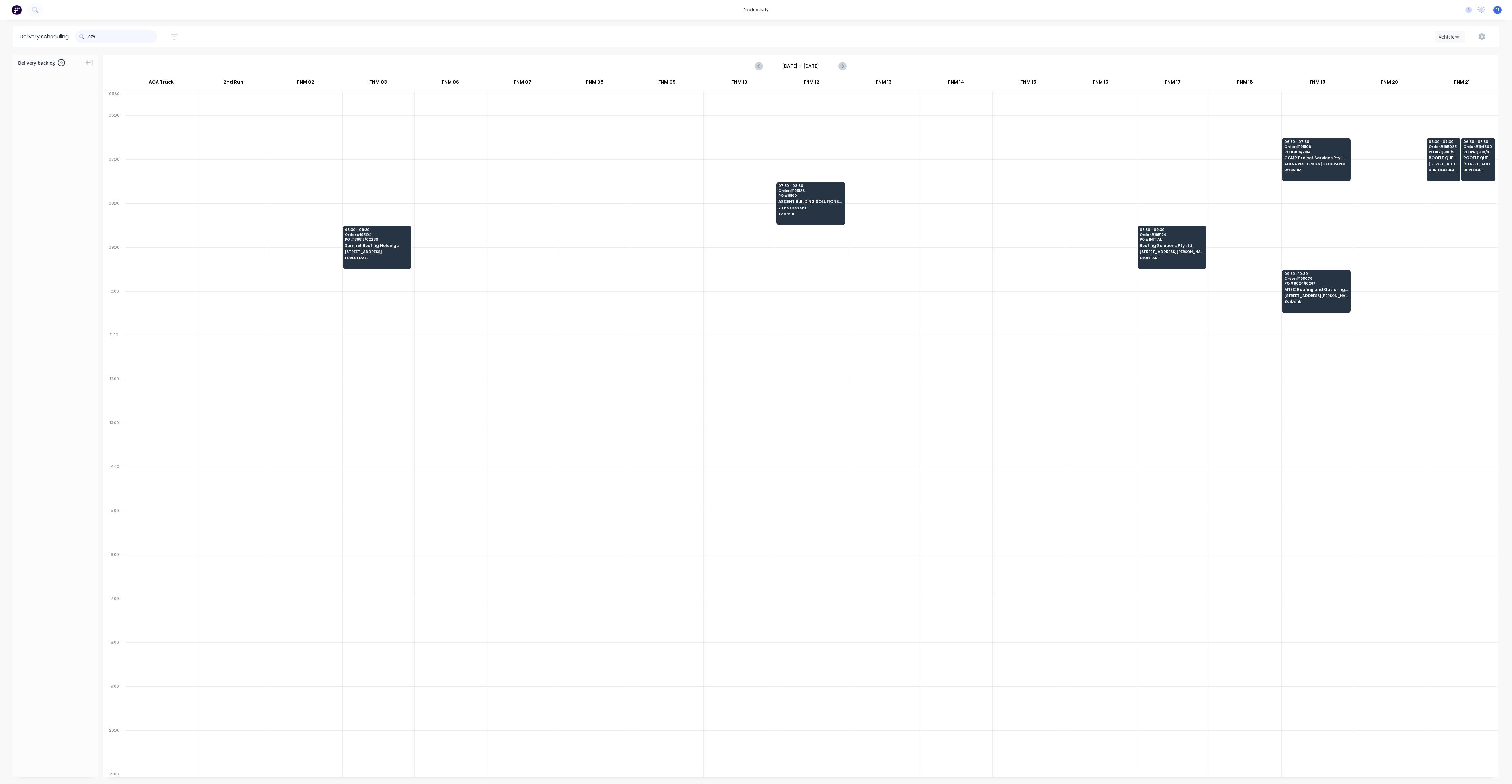
click at [91, 38] on input "079" at bounding box center [122, 36] width 69 height 13
type input "9"
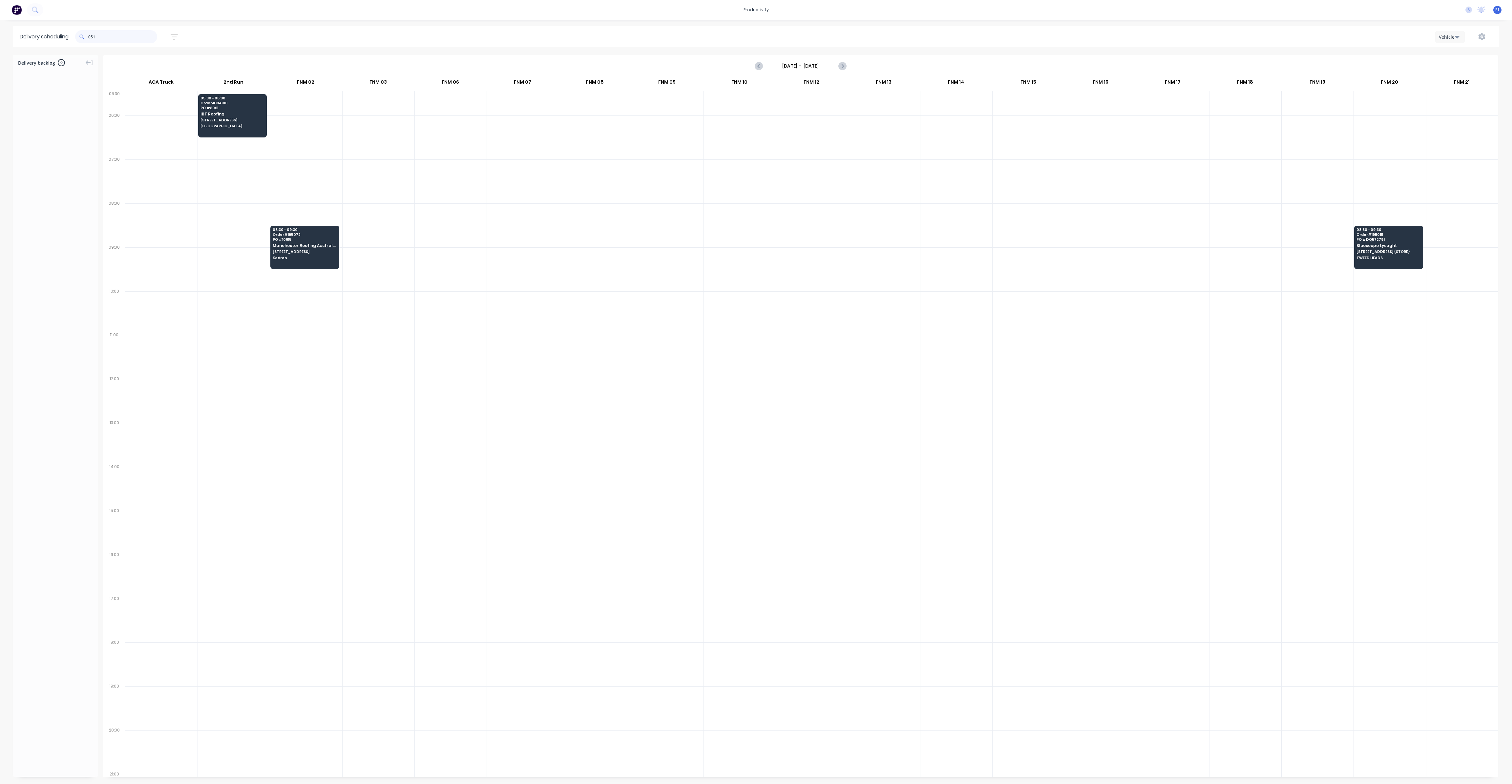
click at [91, 37] on input "051" at bounding box center [122, 36] width 69 height 13
type input "1"
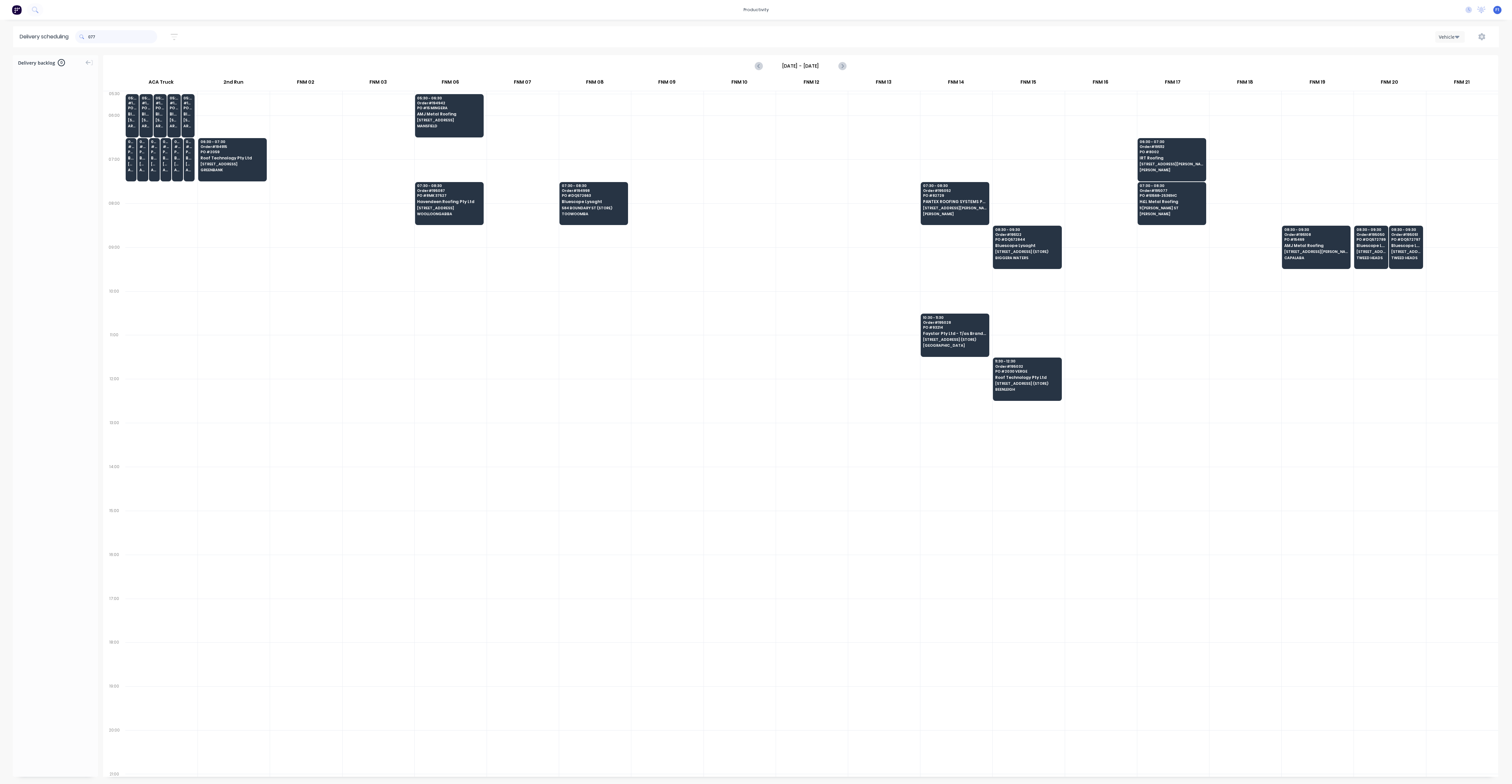
click at [90, 36] on input "077" at bounding box center [122, 36] width 69 height 13
type input "7"
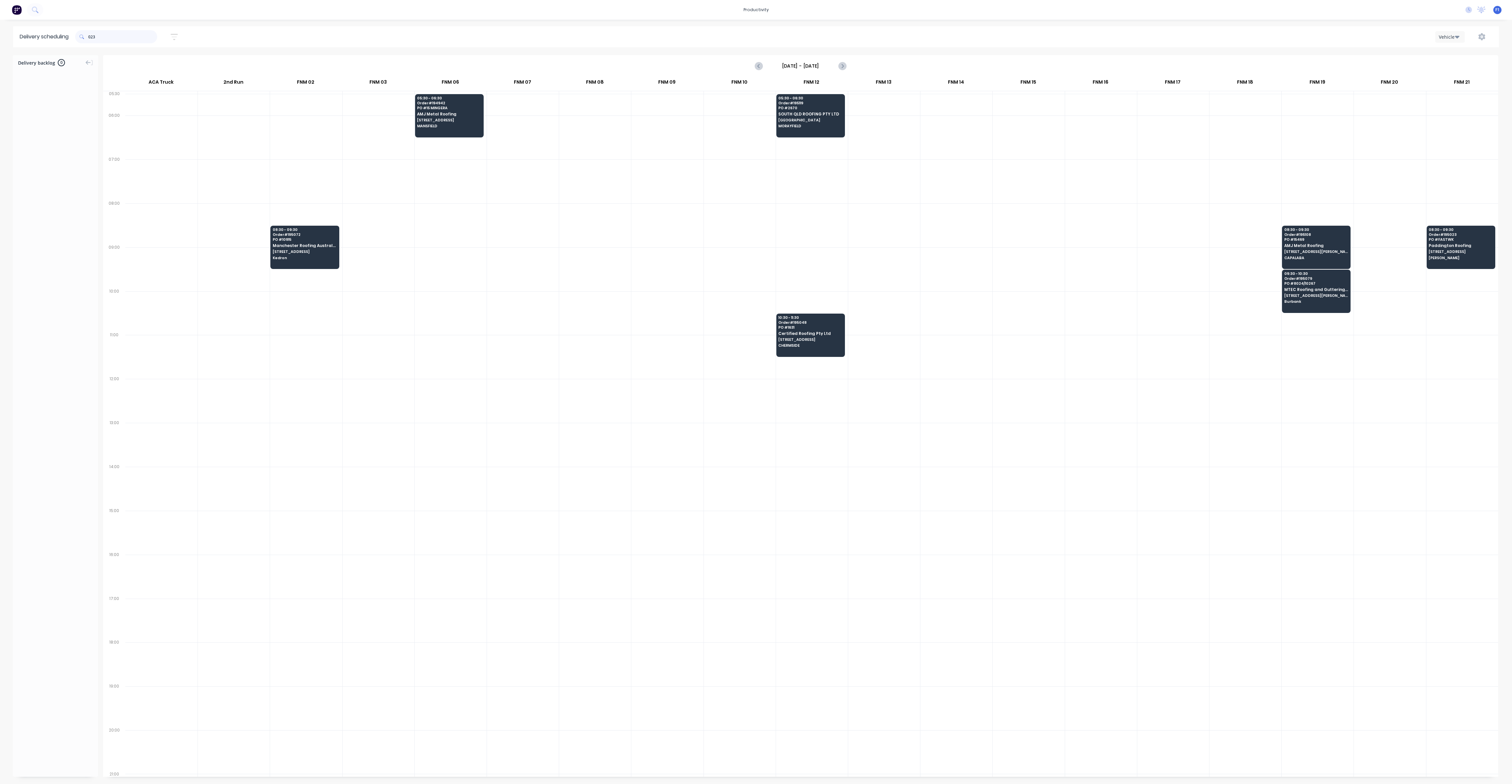
drag, startPoint x: 90, startPoint y: 36, endPoint x: 102, endPoint y: 45, distance: 15.0
click at [91, 36] on input "023" at bounding box center [122, 36] width 69 height 13
type input "3"
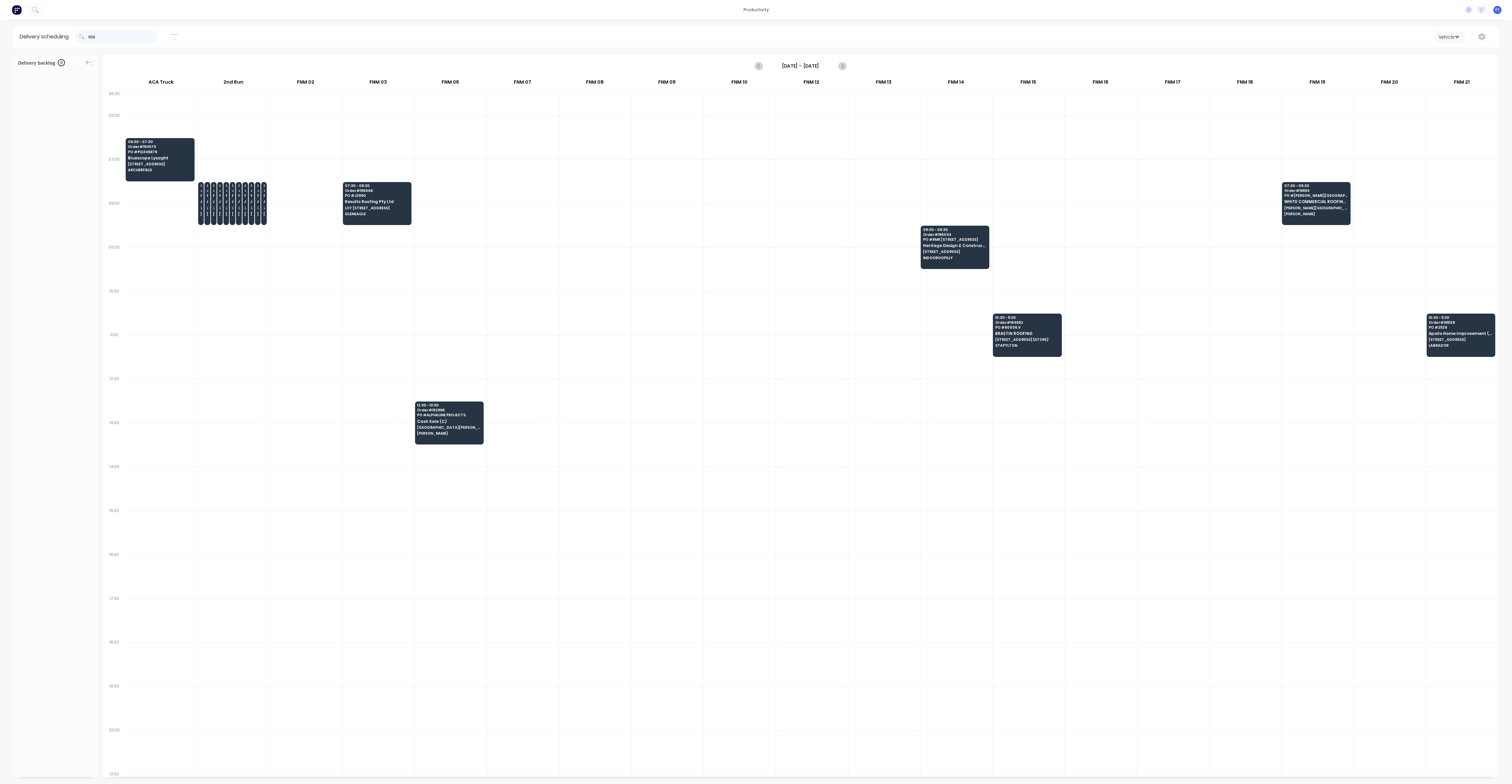
click at [91, 37] on input "066" at bounding box center [122, 36] width 69 height 13
type input "6"
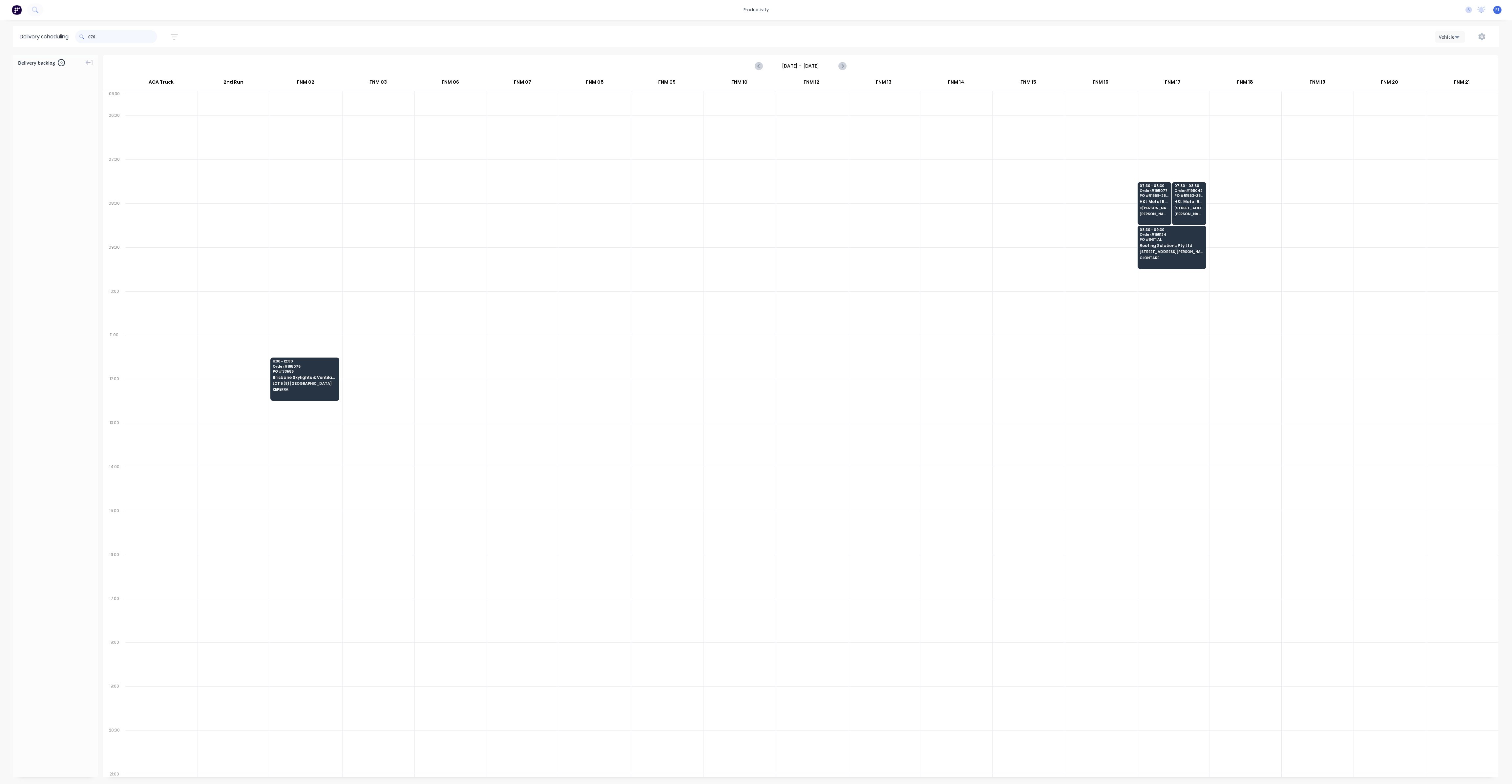
click at [92, 38] on input "076" at bounding box center [122, 36] width 69 height 13
click at [88, 35] on span at bounding box center [82, 36] width 13 height 13
click at [91, 36] on input "076" at bounding box center [122, 36] width 69 height 13
type input "6"
type input "021"
